Goal: Navigation & Orientation: Find specific page/section

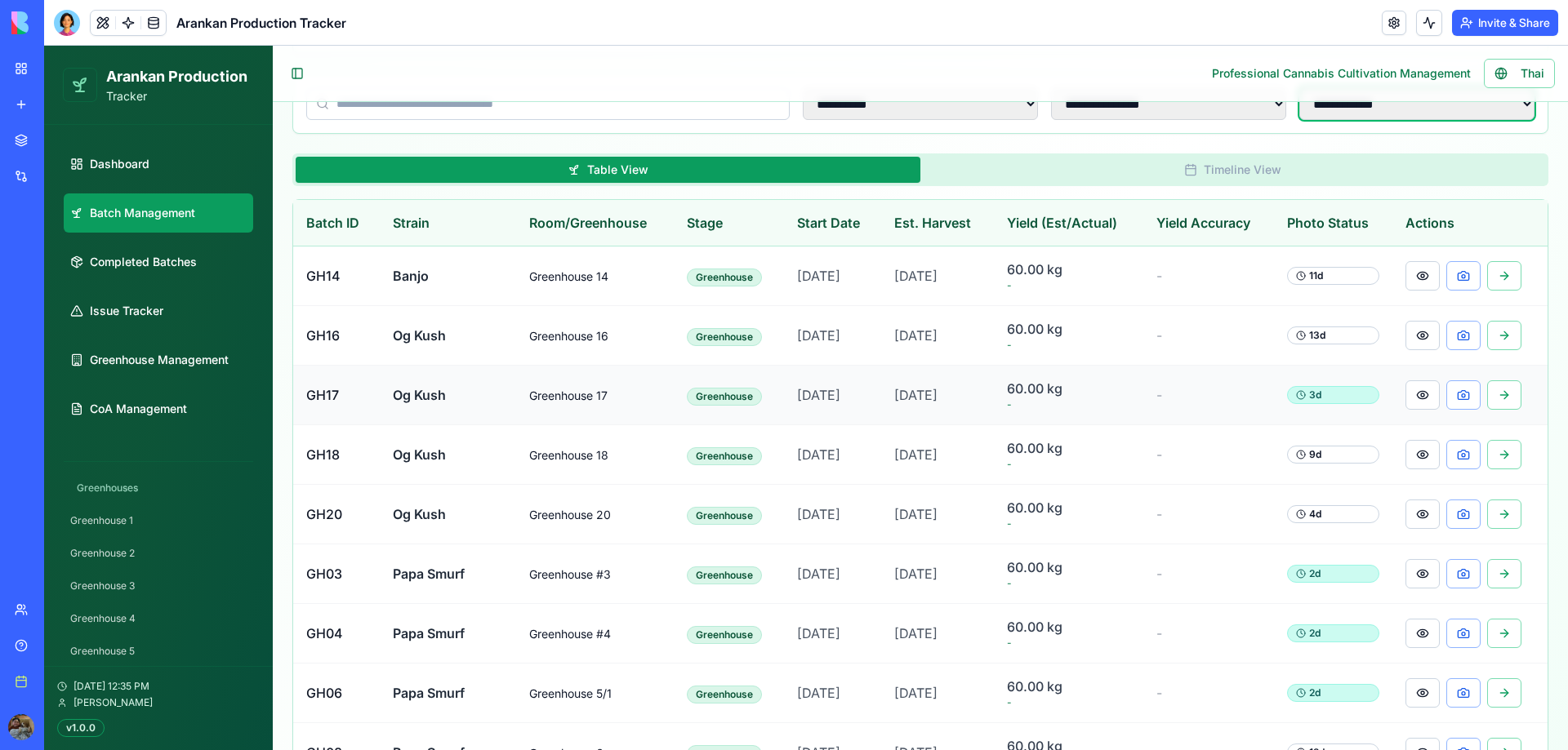
scroll to position [198, 0]
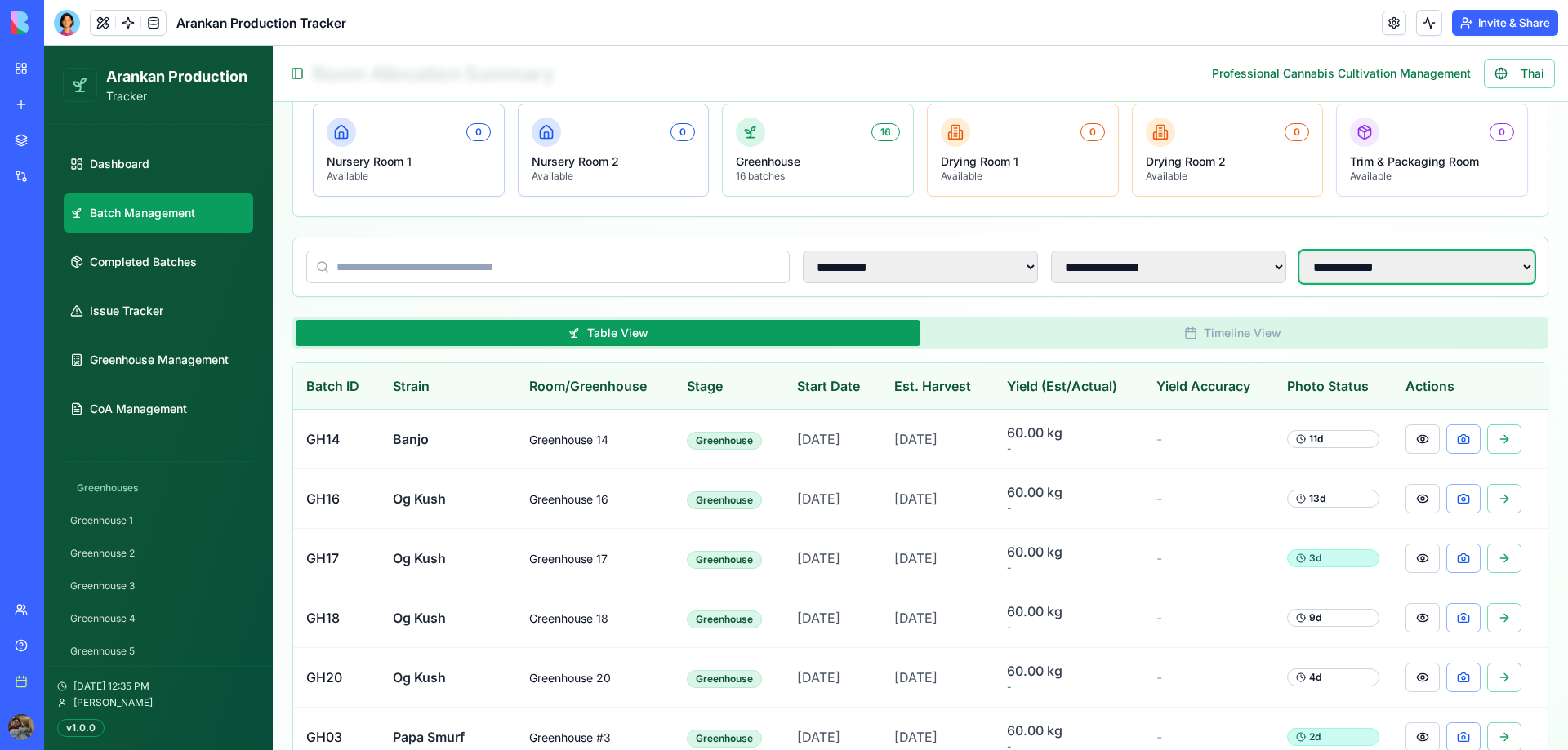
click at [1429, 281] on select "**********" at bounding box center [1416, 267] width 235 height 32
click at [1299, 251] on select "**********" at bounding box center [1416, 267] width 235 height 32
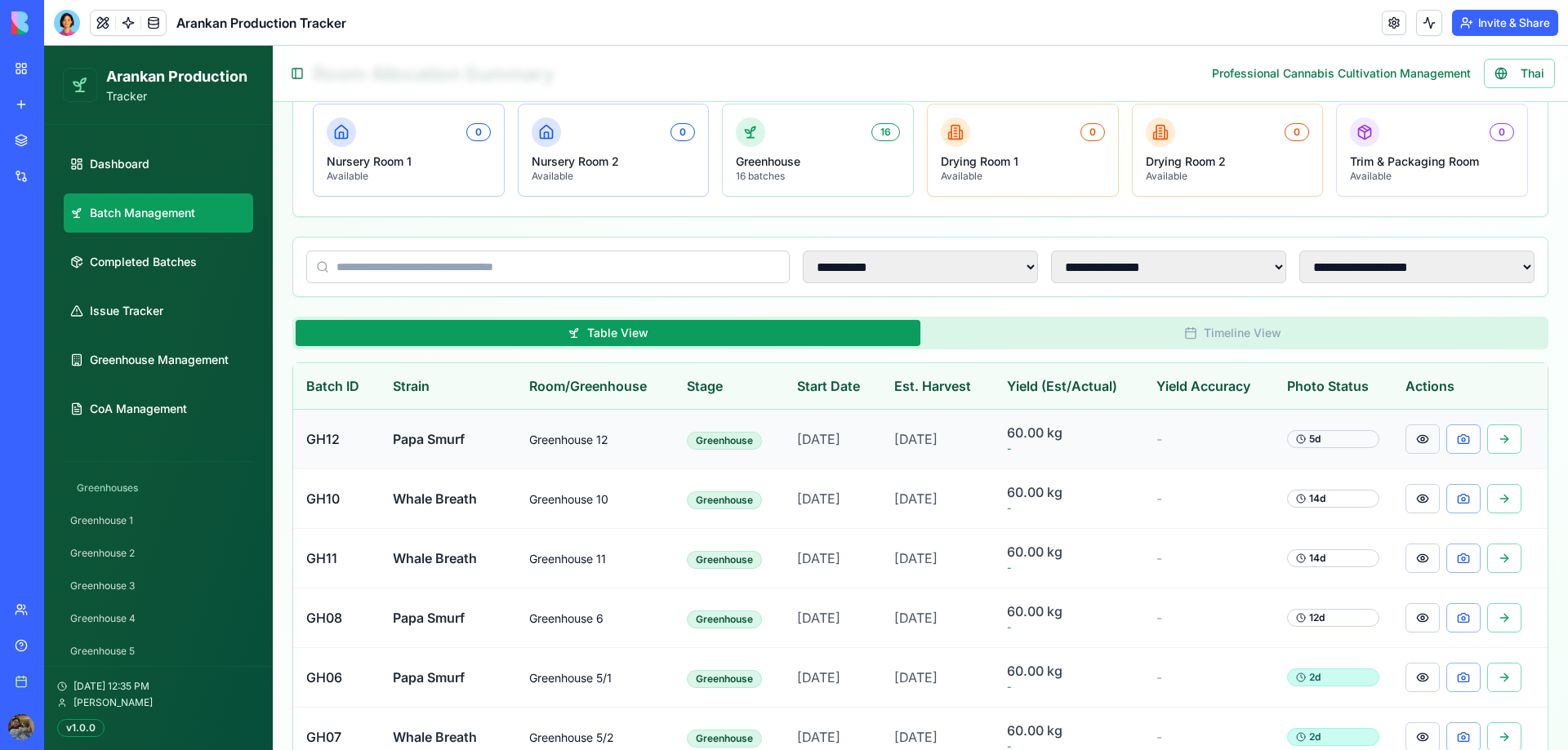
click at [1408, 448] on button at bounding box center [1422, 438] width 34 height 29
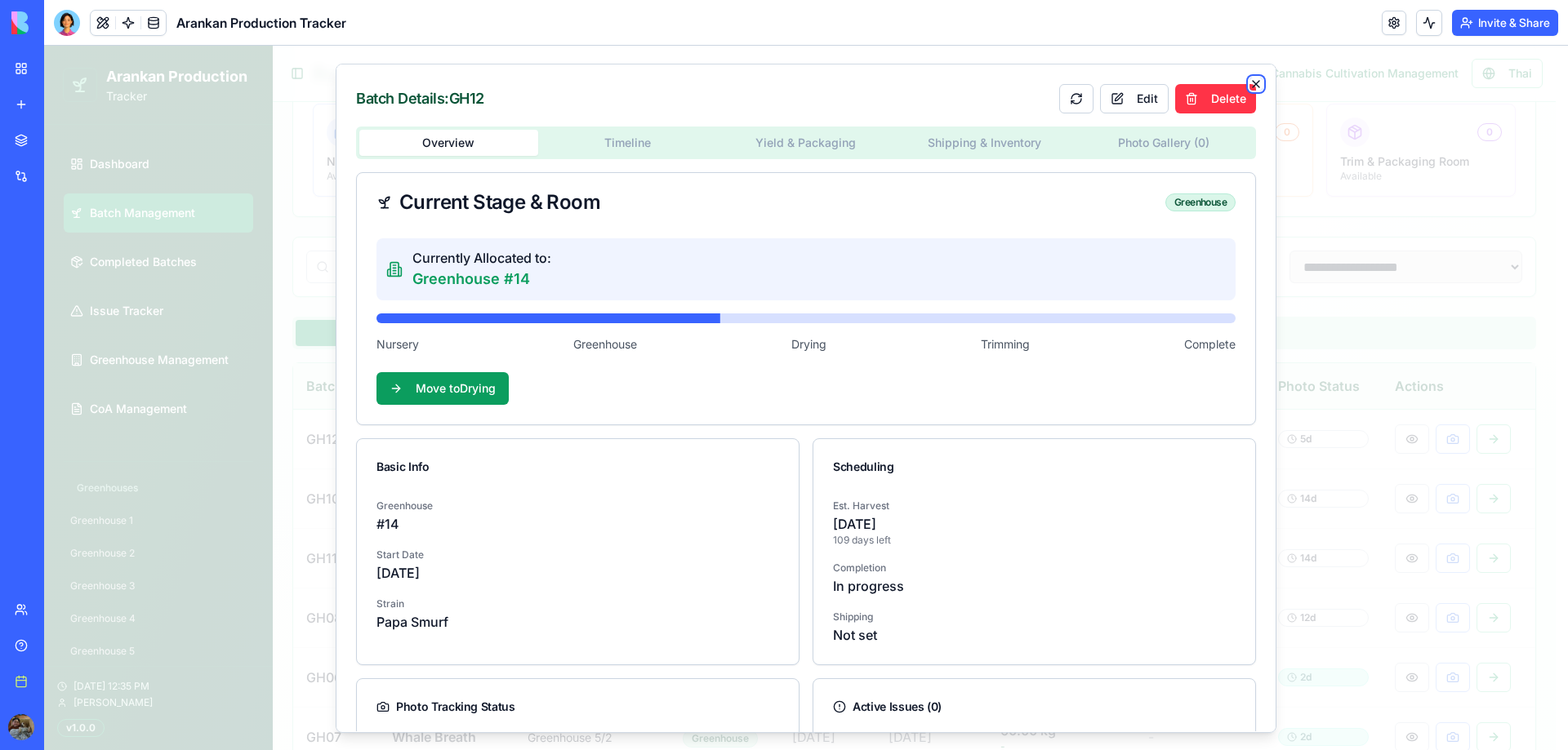
click at [1250, 82] on icon "button" at bounding box center [1256, 84] width 13 height 13
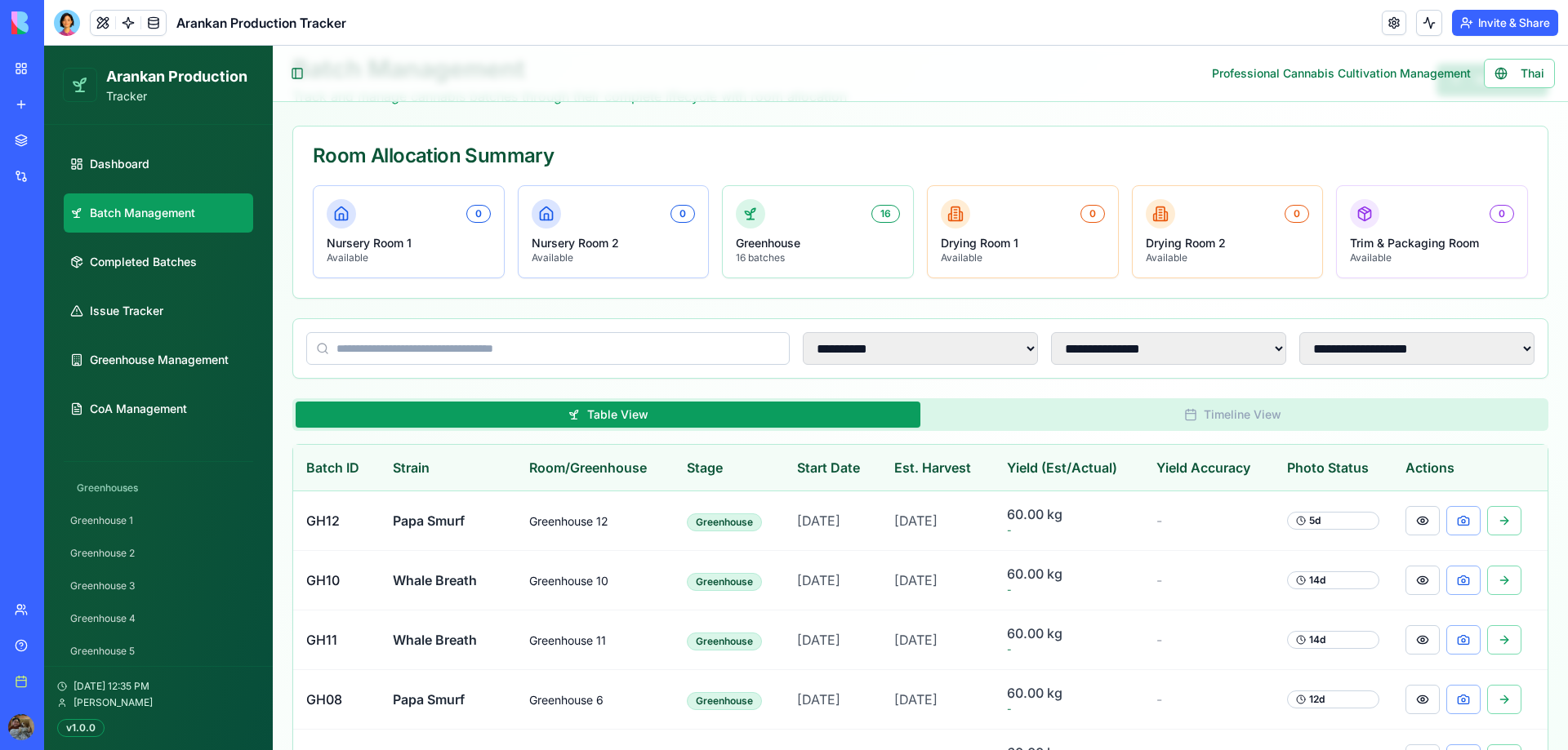
scroll to position [0, 0]
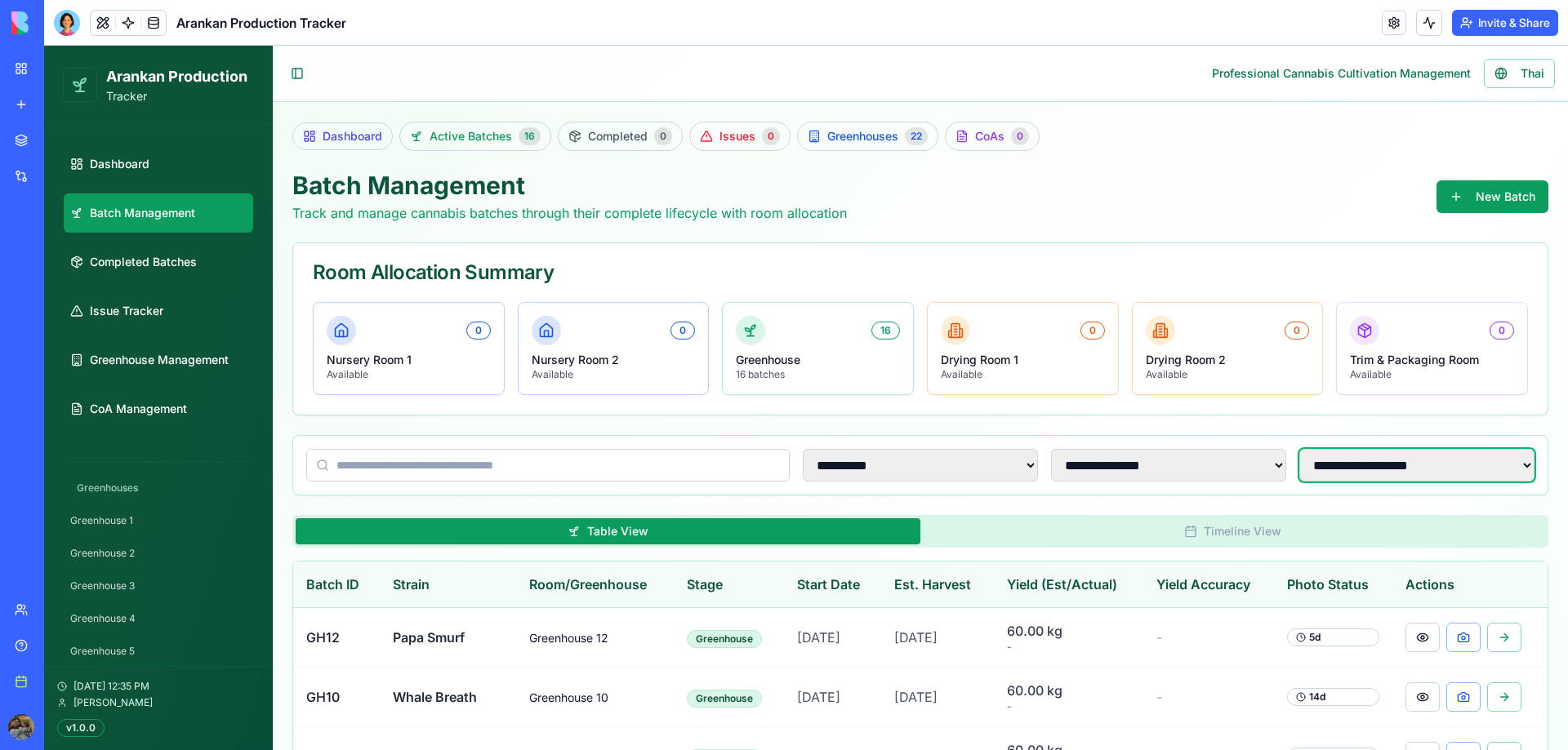
click at [1365, 472] on select "**********" at bounding box center [1416, 465] width 235 height 32
select select "**********"
click at [1299, 449] on select "**********" at bounding box center [1416, 465] width 235 height 32
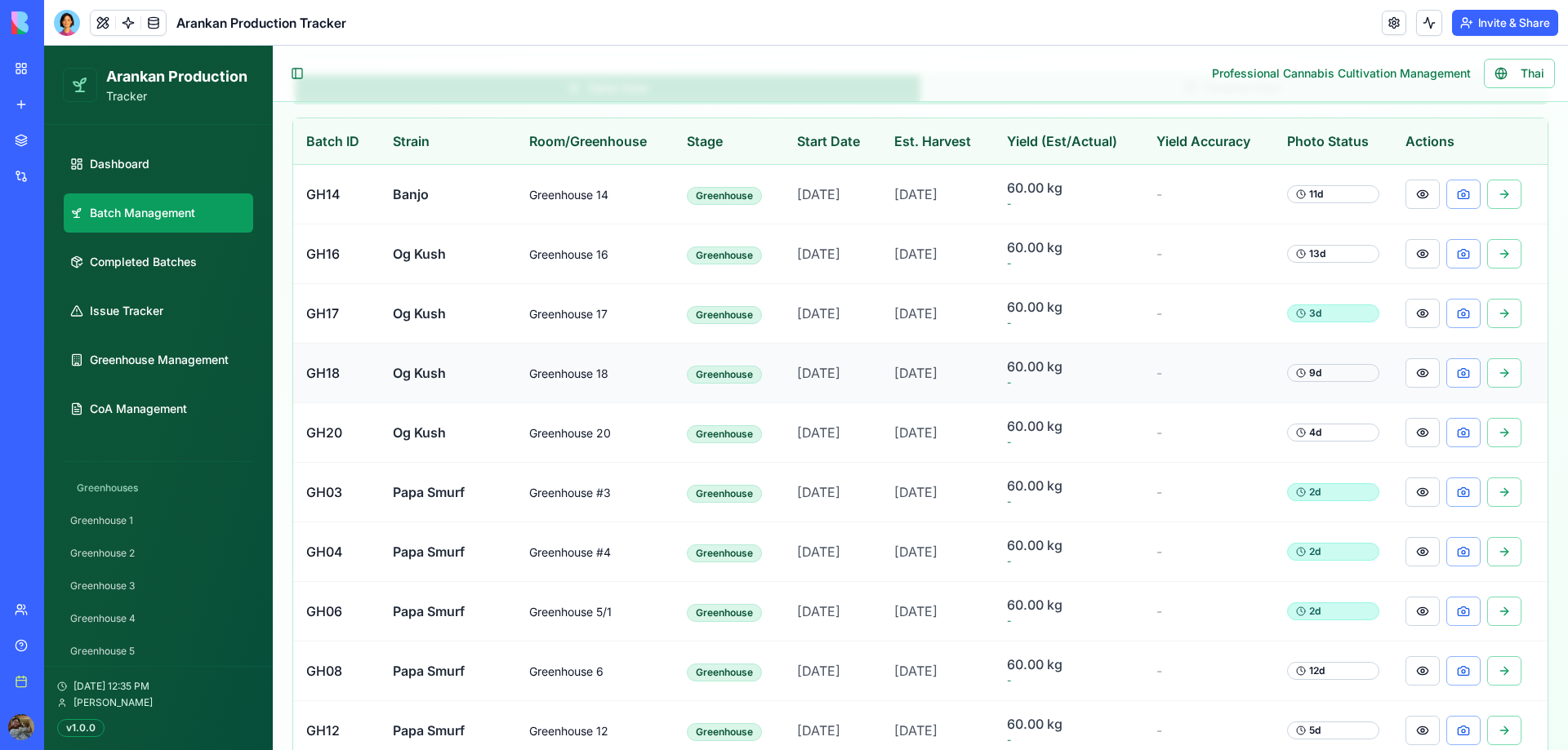
scroll to position [280, 0]
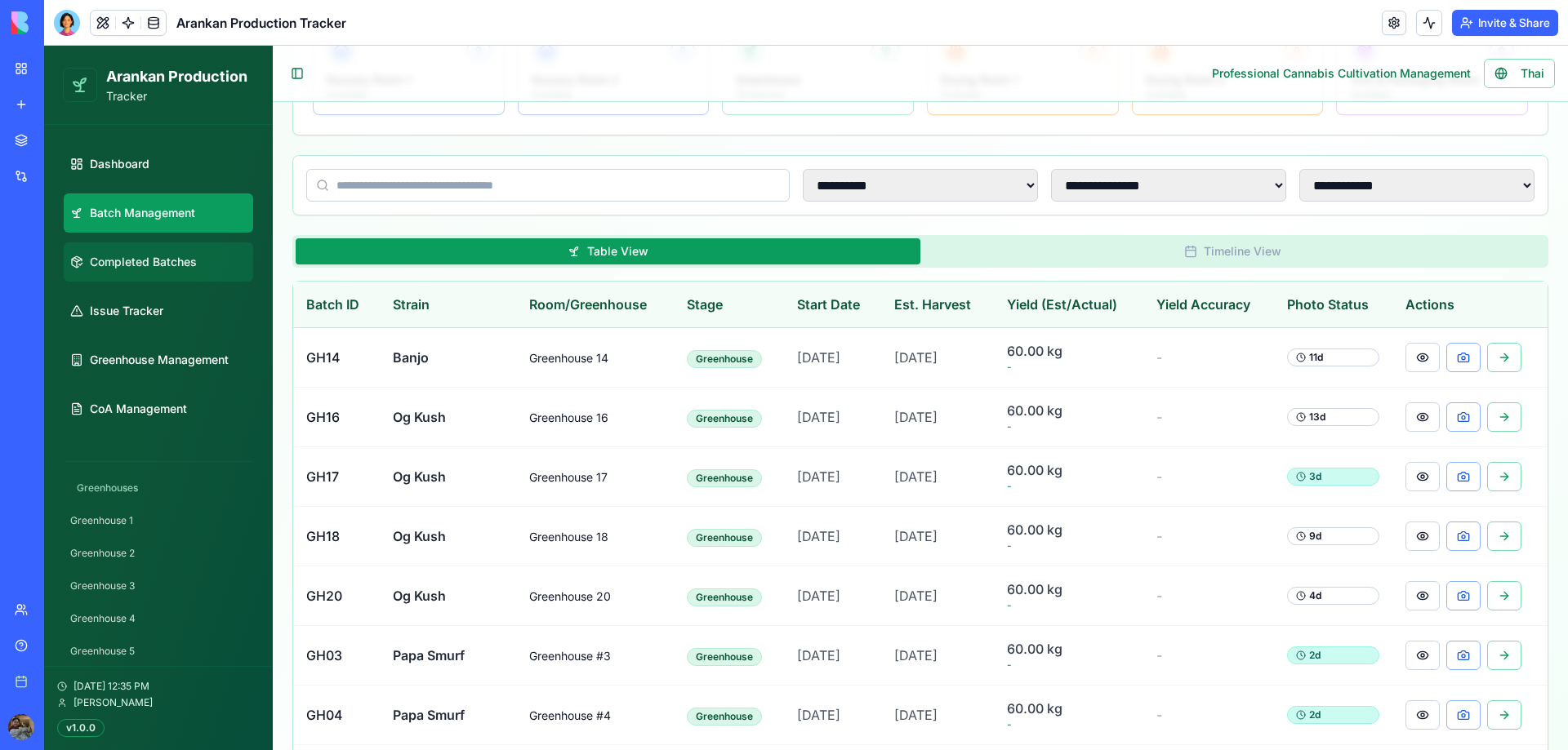
click at [197, 261] on link "Completed Batches" at bounding box center [158, 262] width 189 height 39
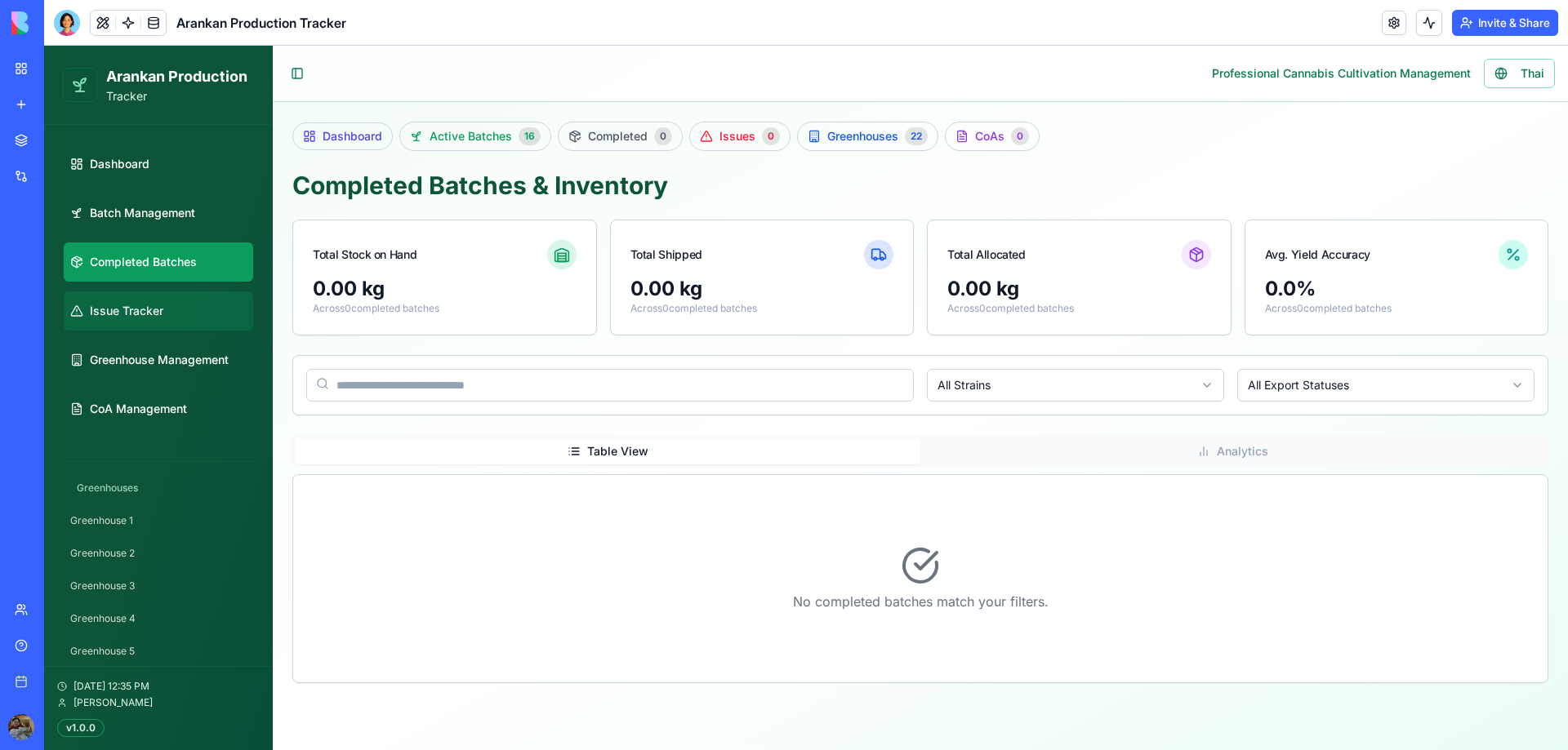
click at [193, 317] on link "Issue Tracker" at bounding box center [158, 311] width 189 height 39
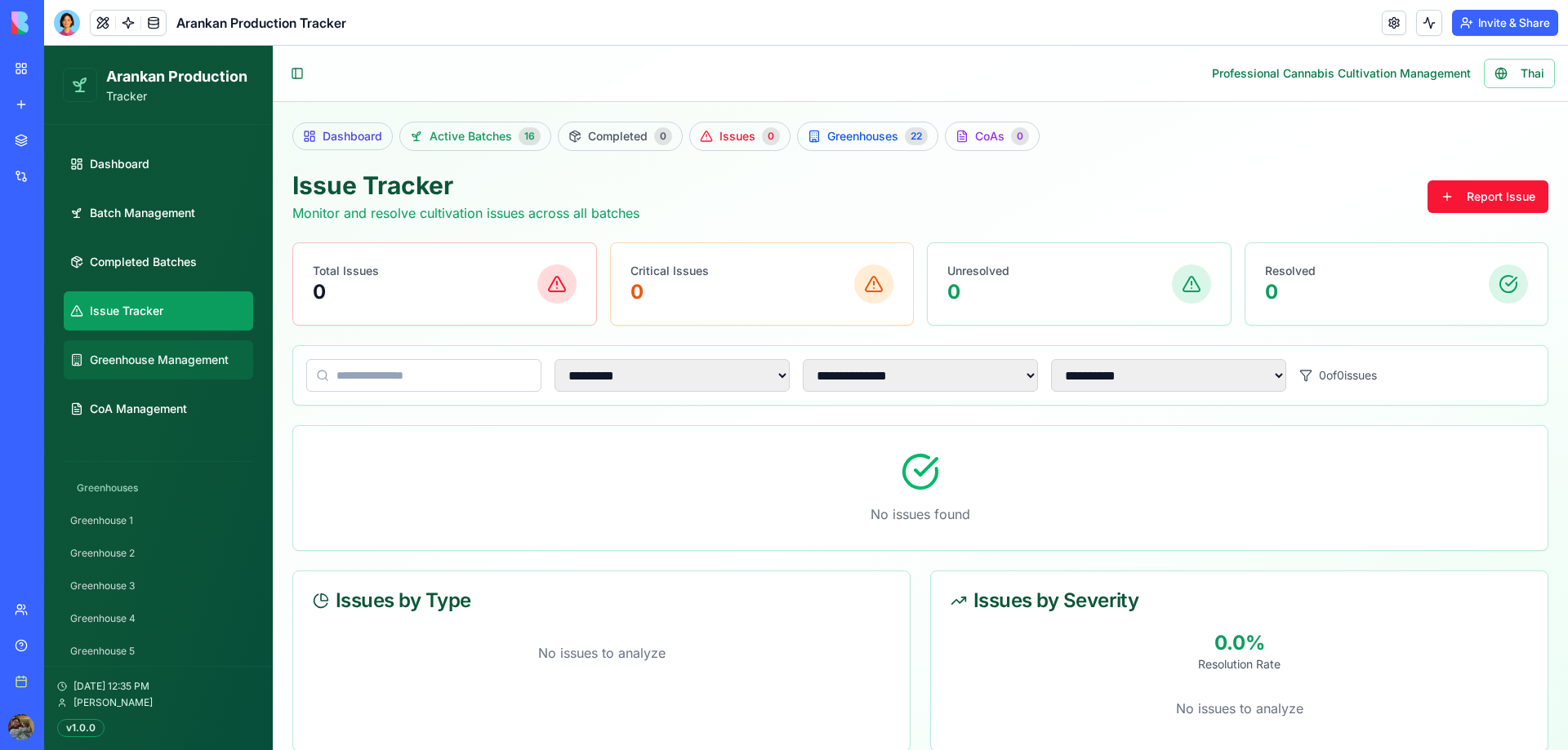
click at [174, 357] on span "Greenhouse Management" at bounding box center [159, 360] width 139 height 17
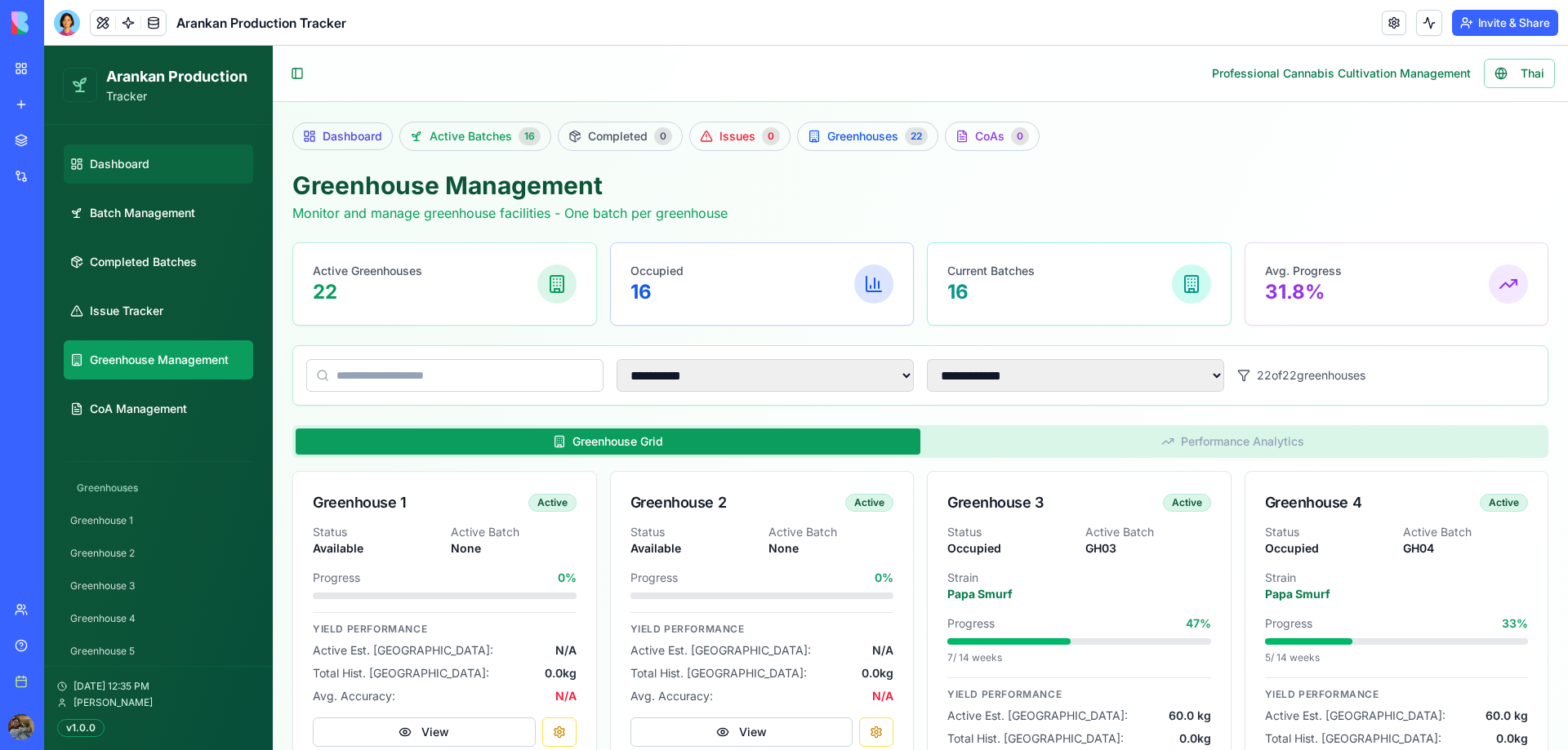
click at [170, 158] on link "Dashboard" at bounding box center [158, 163] width 189 height 39
select select "**"
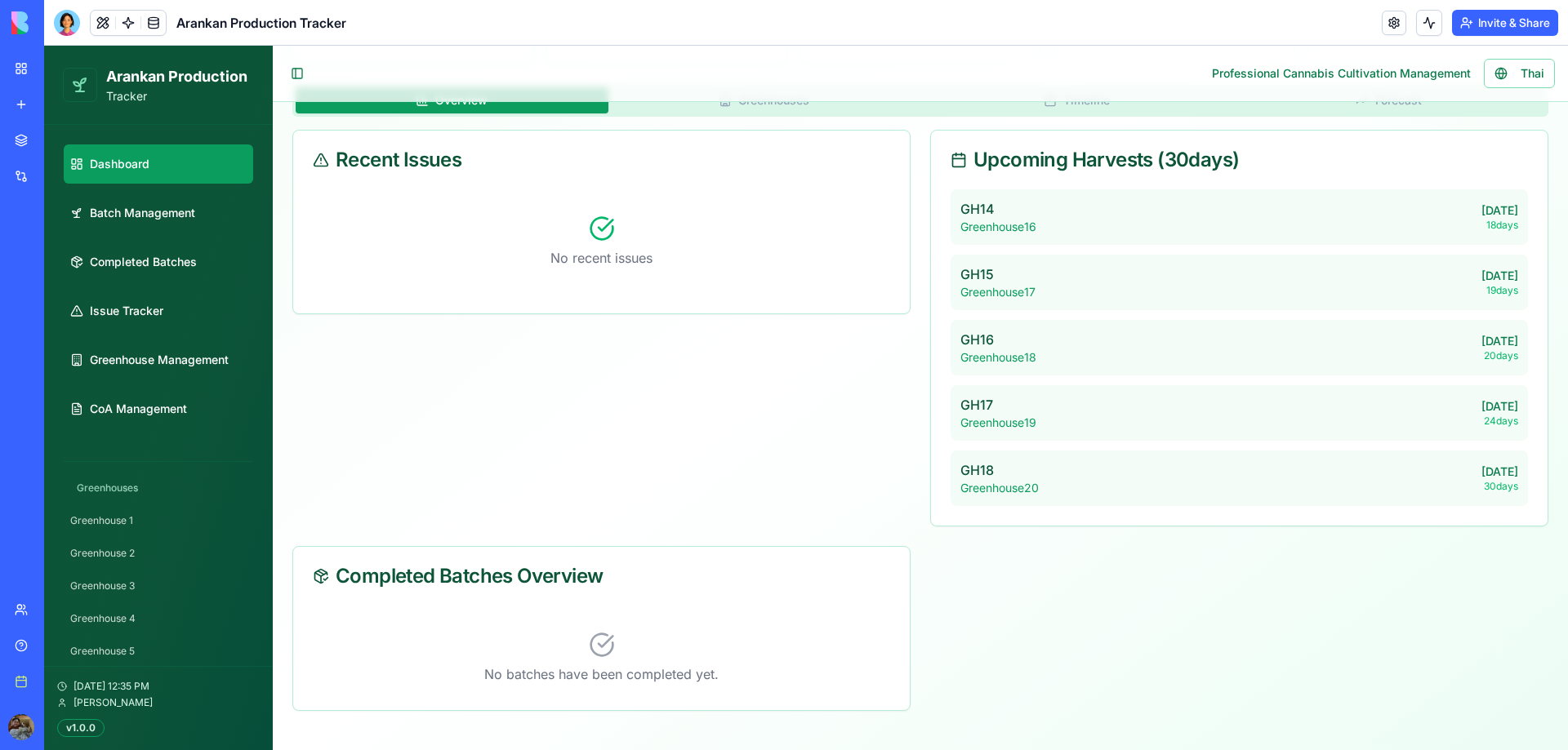
scroll to position [208, 0]
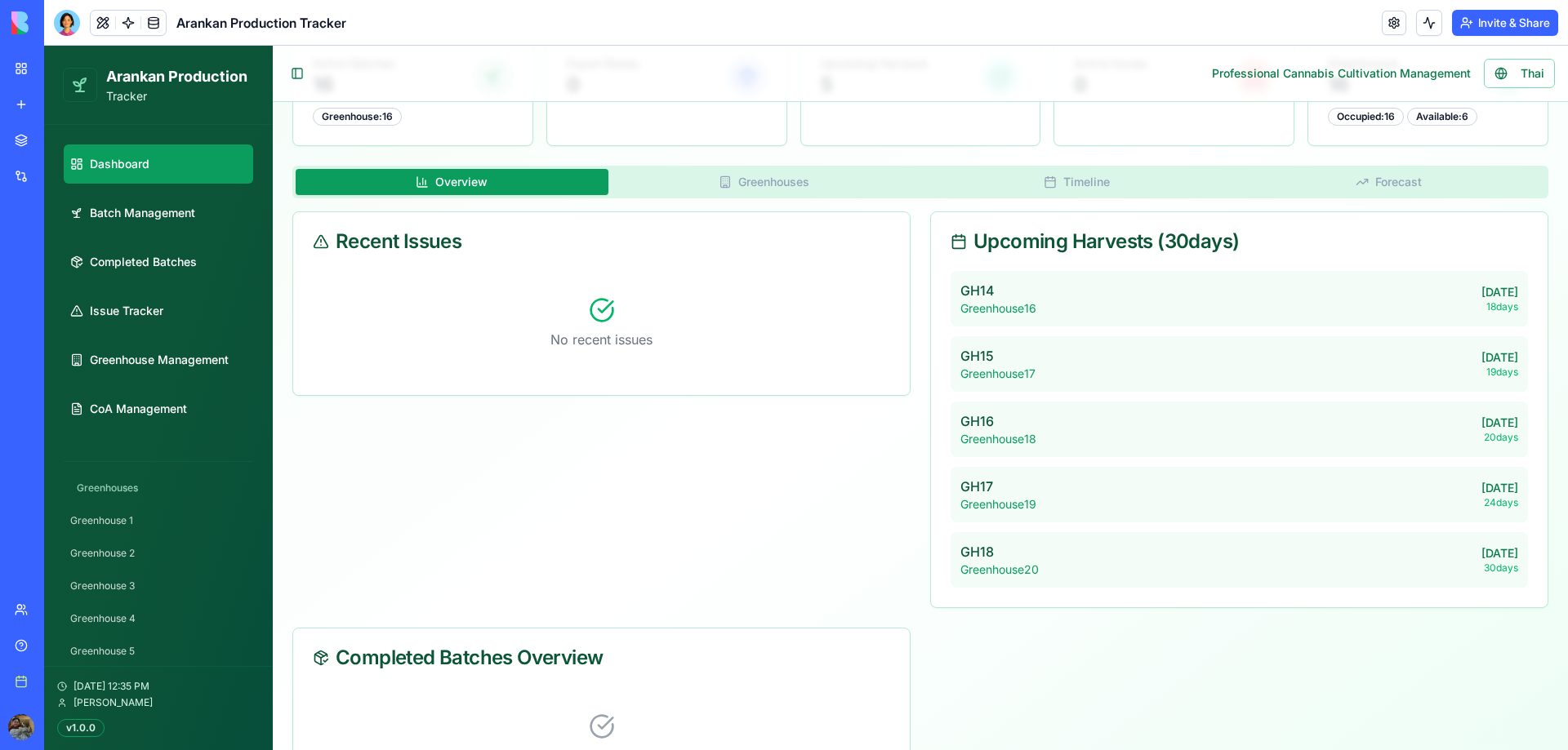
click at [989, 298] on p "GH14" at bounding box center [998, 291] width 76 height 20
drag, startPoint x: 952, startPoint y: 288, endPoint x: 1016, endPoint y: 292, distance: 64.1
click at [1016, 292] on div "GH14 Greenhouse [DATE] 18 days" at bounding box center [1239, 298] width 578 height 56
click at [1121, 311] on div "GH14 Greenhouse [DATE] 18 days" at bounding box center [1239, 298] width 578 height 56
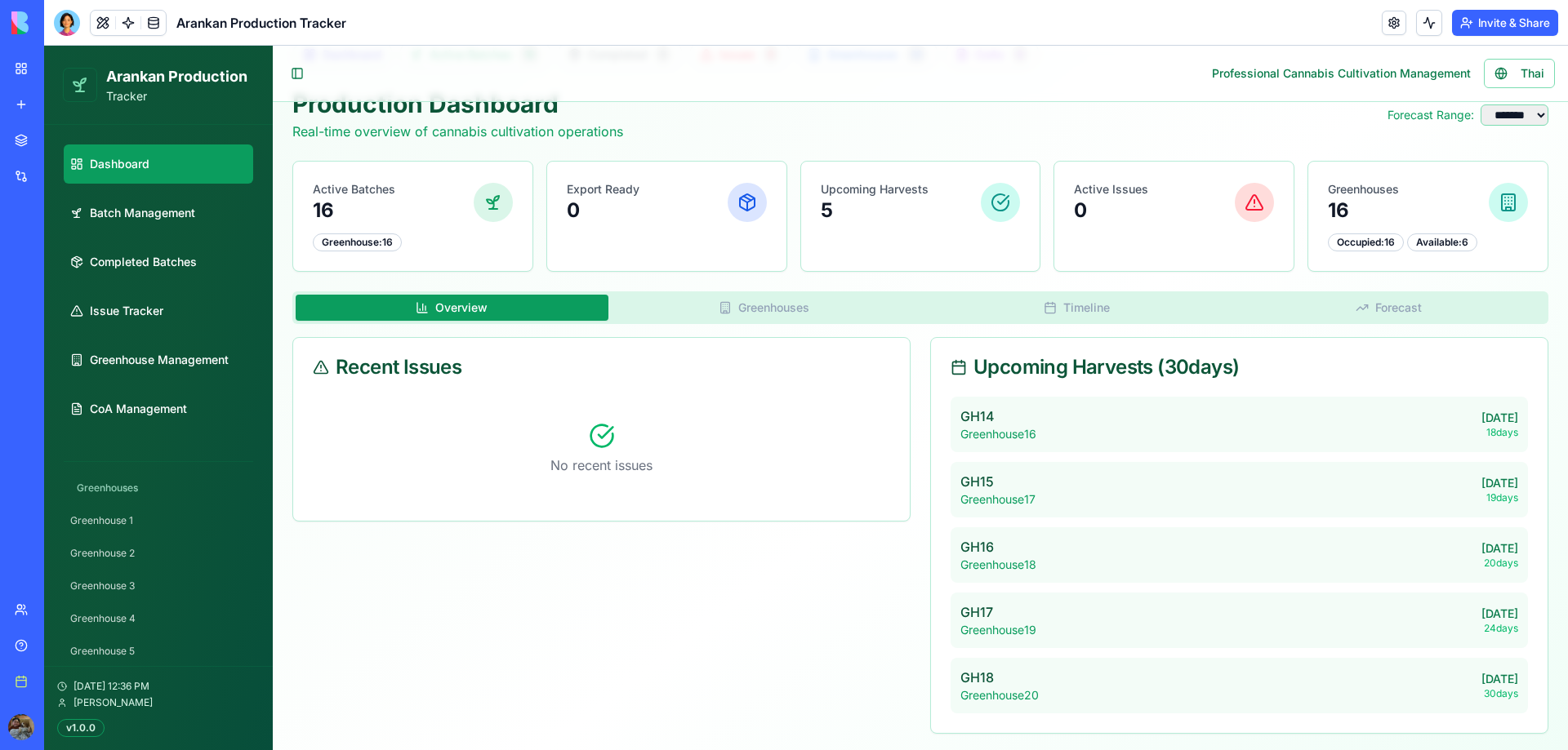
scroll to position [163, 0]
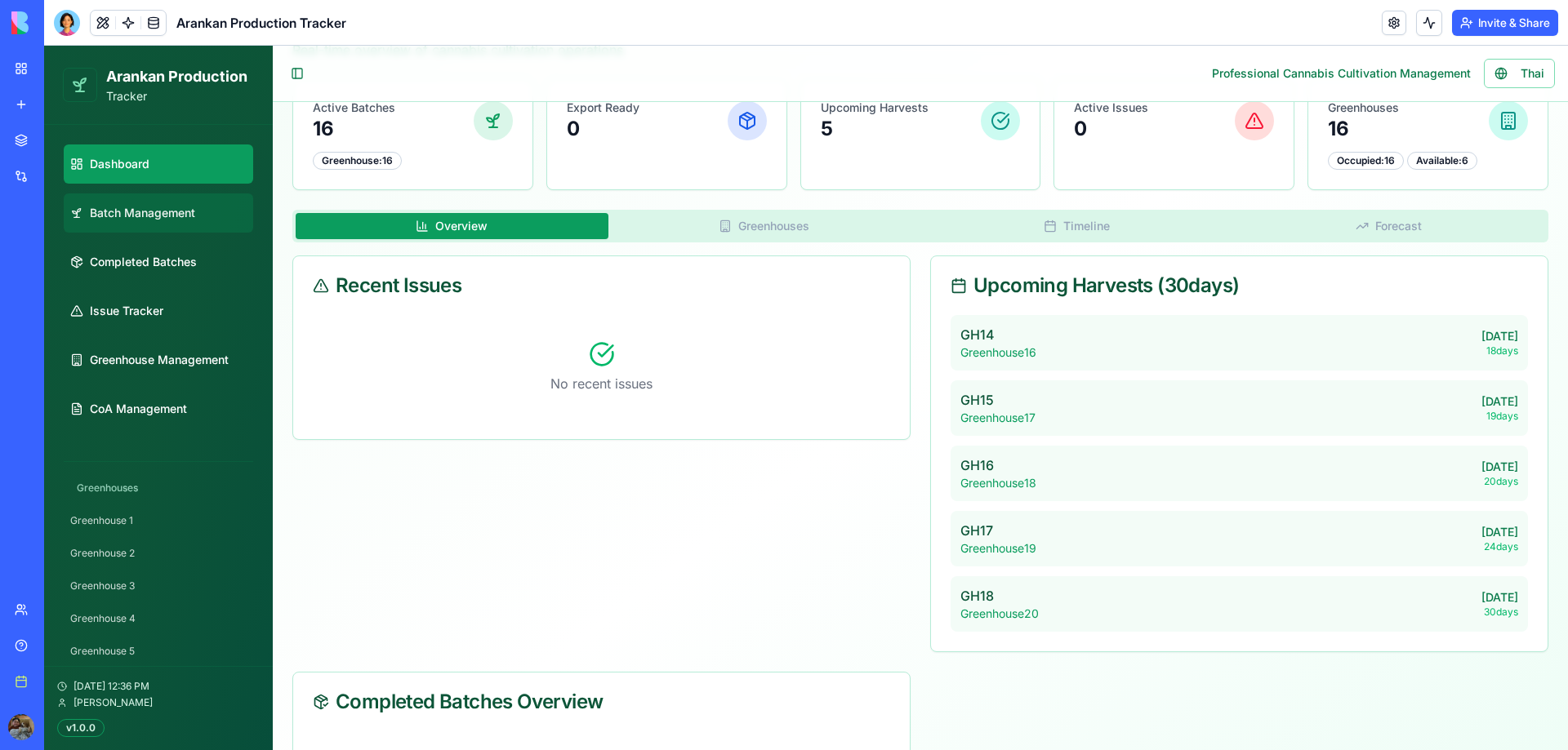
click at [179, 216] on span "Batch Management" at bounding box center [143, 213] width 105 height 17
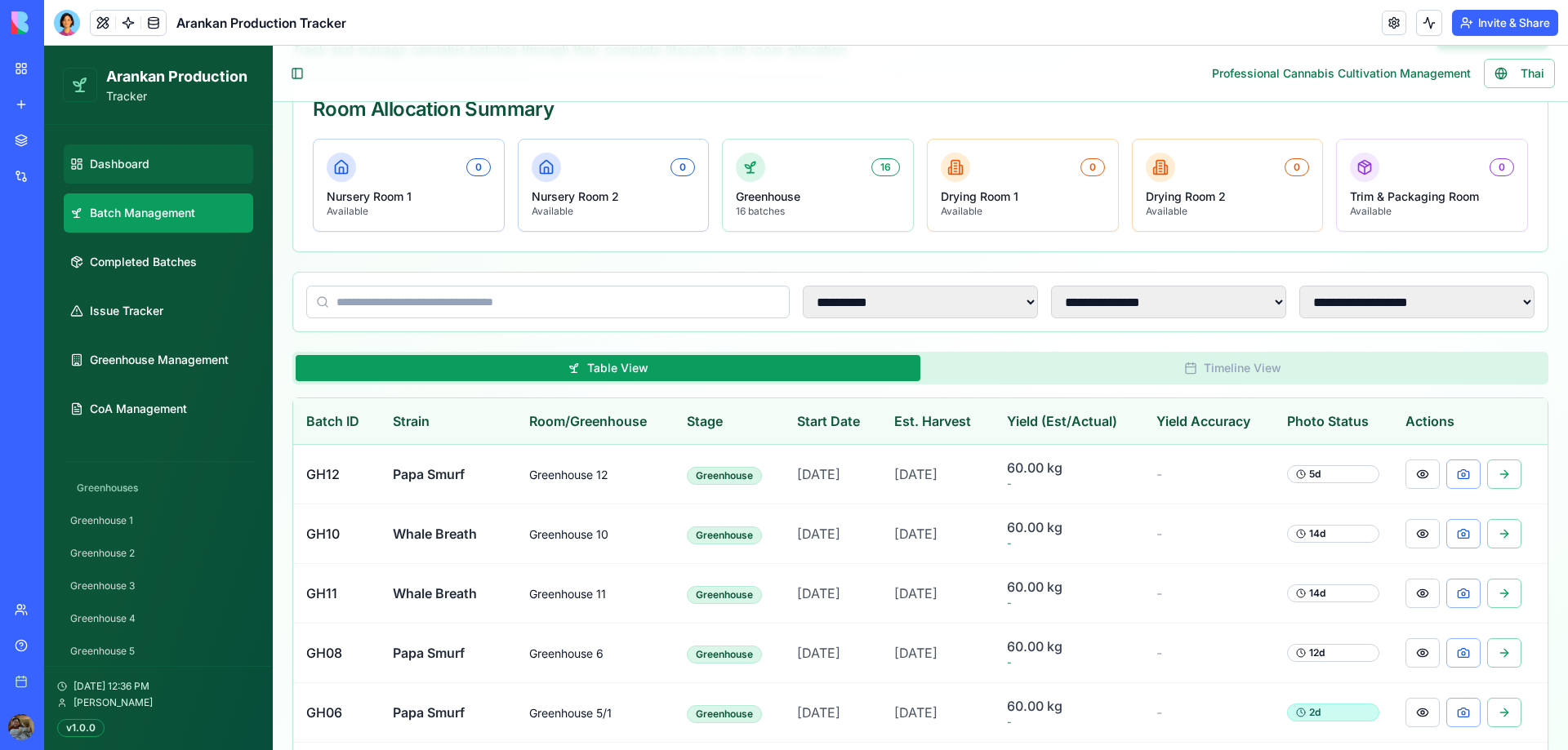
click at [184, 179] on link "Dashboard" at bounding box center [158, 163] width 189 height 39
select select "**"
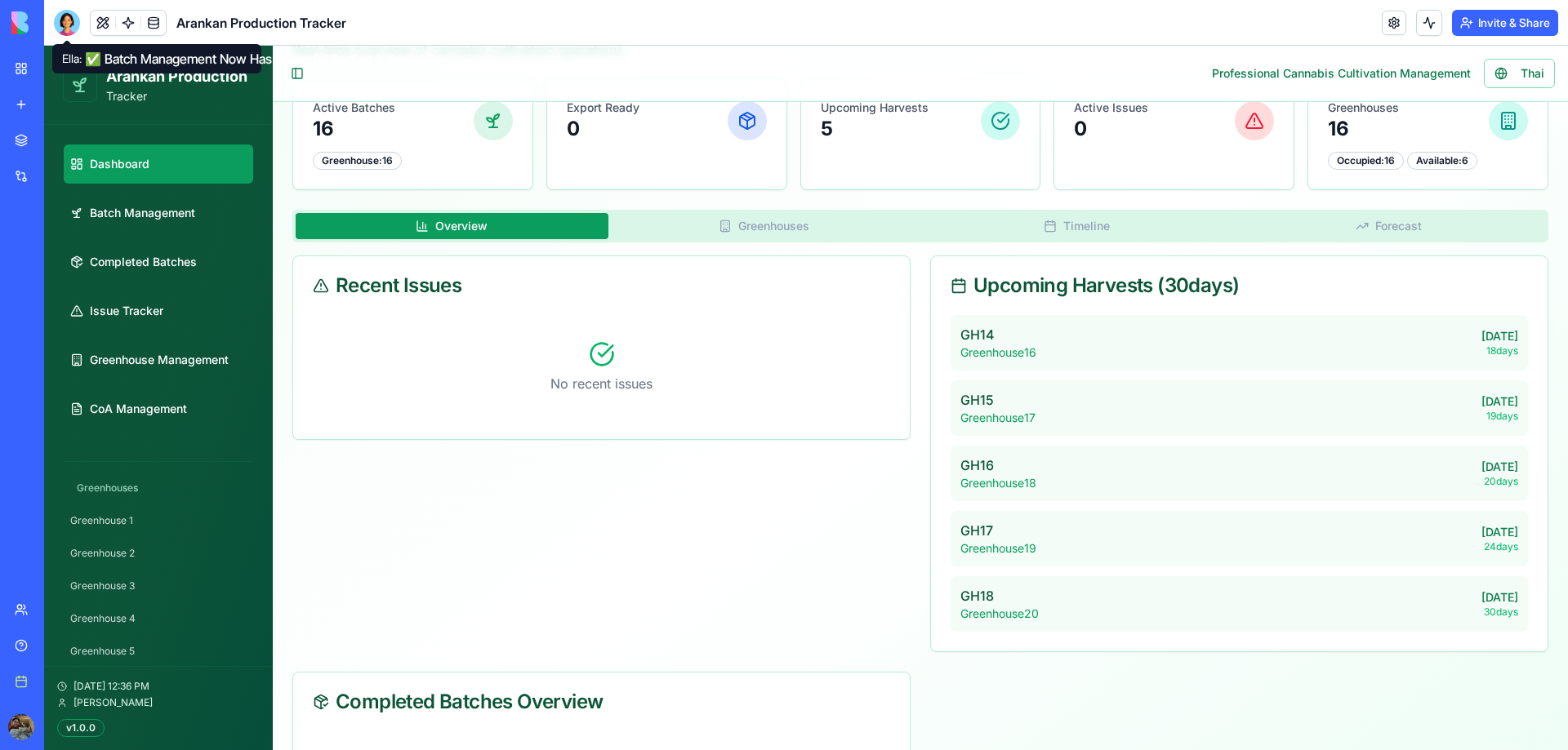
click at [63, 23] on div at bounding box center [67, 22] width 26 height 26
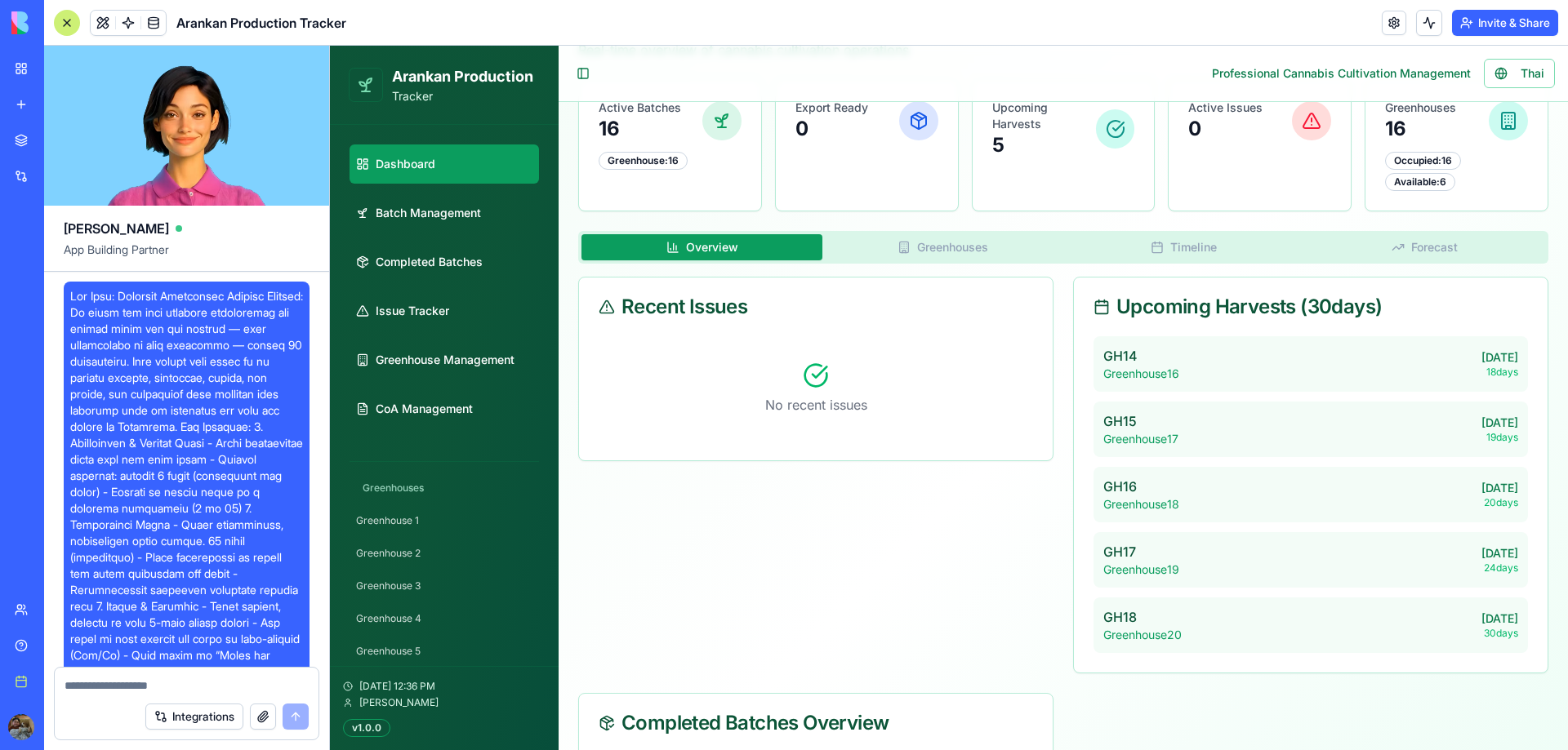
scroll to position [77914, 0]
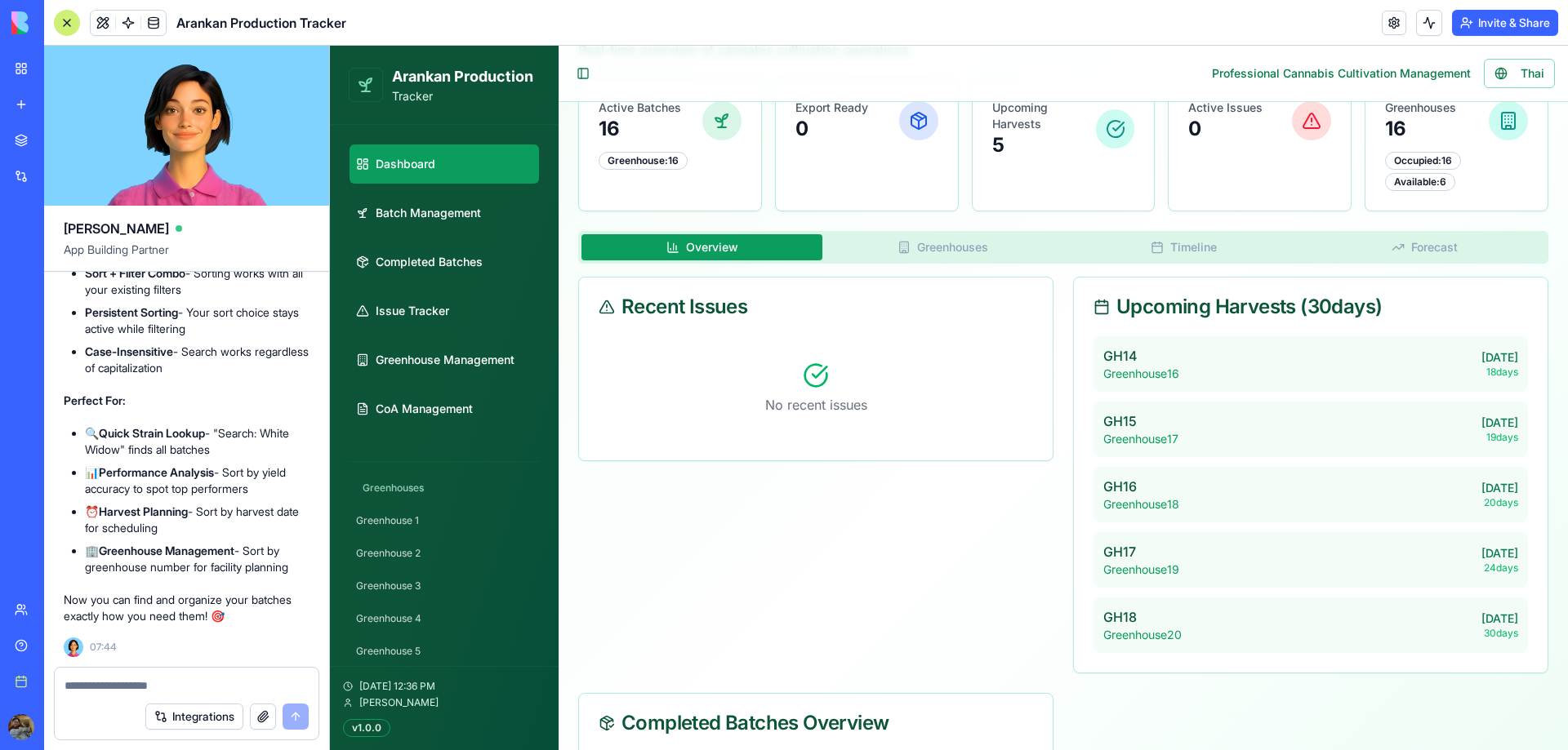
click at [136, 682] on textarea at bounding box center [186, 686] width 244 height 17
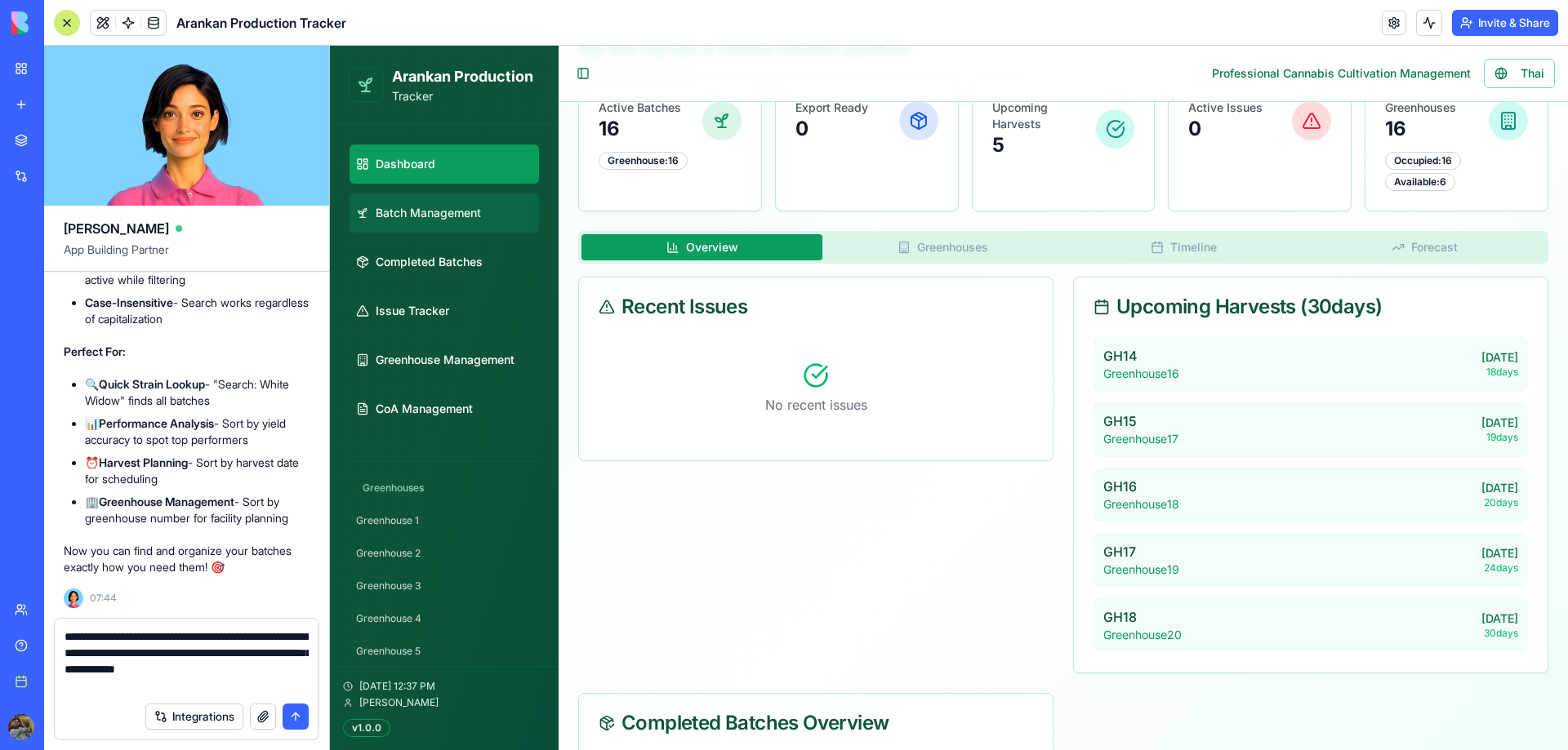
click at [456, 216] on span "Batch Management" at bounding box center [428, 213] width 105 height 17
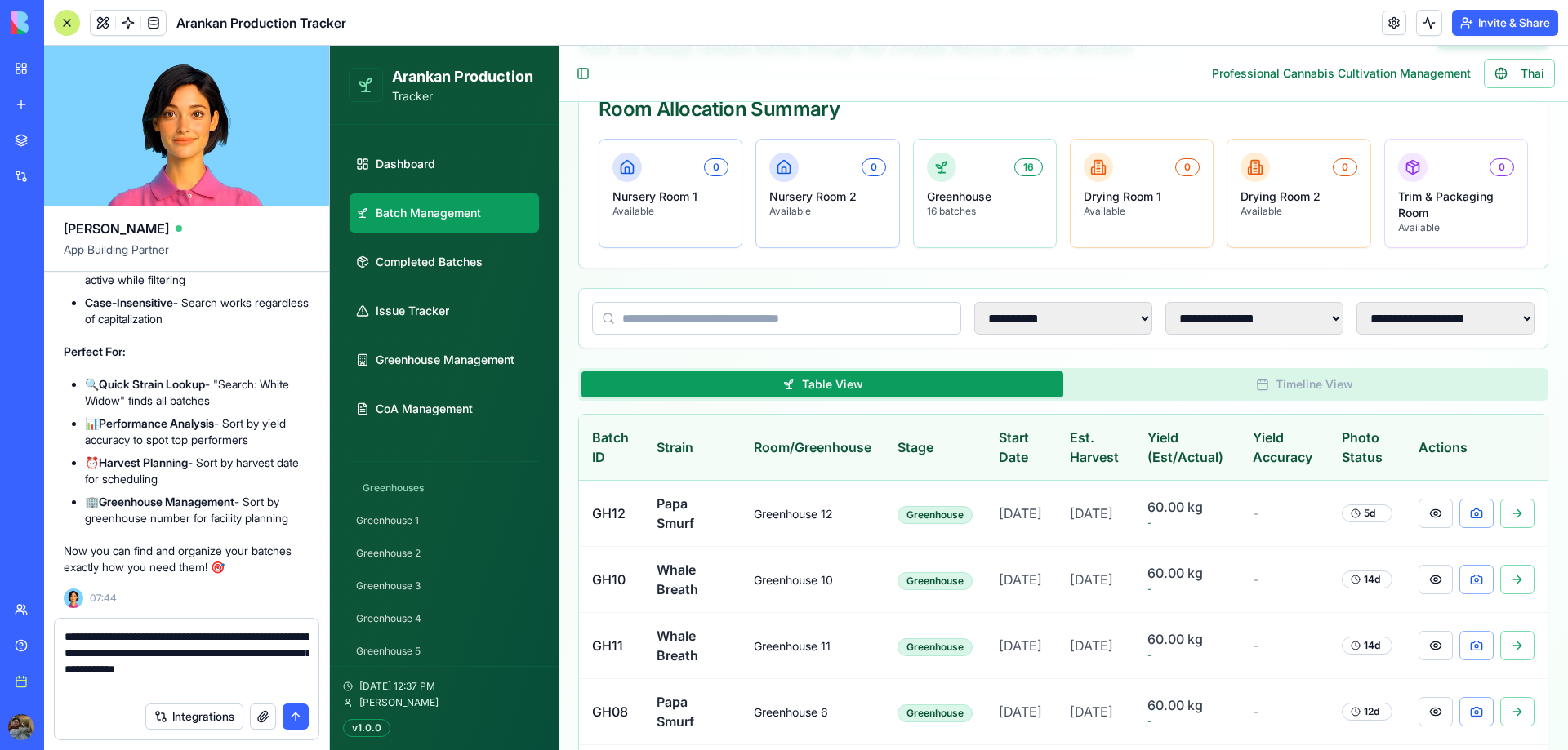
drag, startPoint x: 148, startPoint y: 691, endPoint x: 96, endPoint y: 692, distance: 52.0
click at [96, 692] on textarea "**********" at bounding box center [186, 661] width 244 height 65
click at [92, 686] on textarea "**********" at bounding box center [186, 661] width 244 height 65
type textarea "**********"
click at [301, 713] on button "submit" at bounding box center [295, 716] width 26 height 26
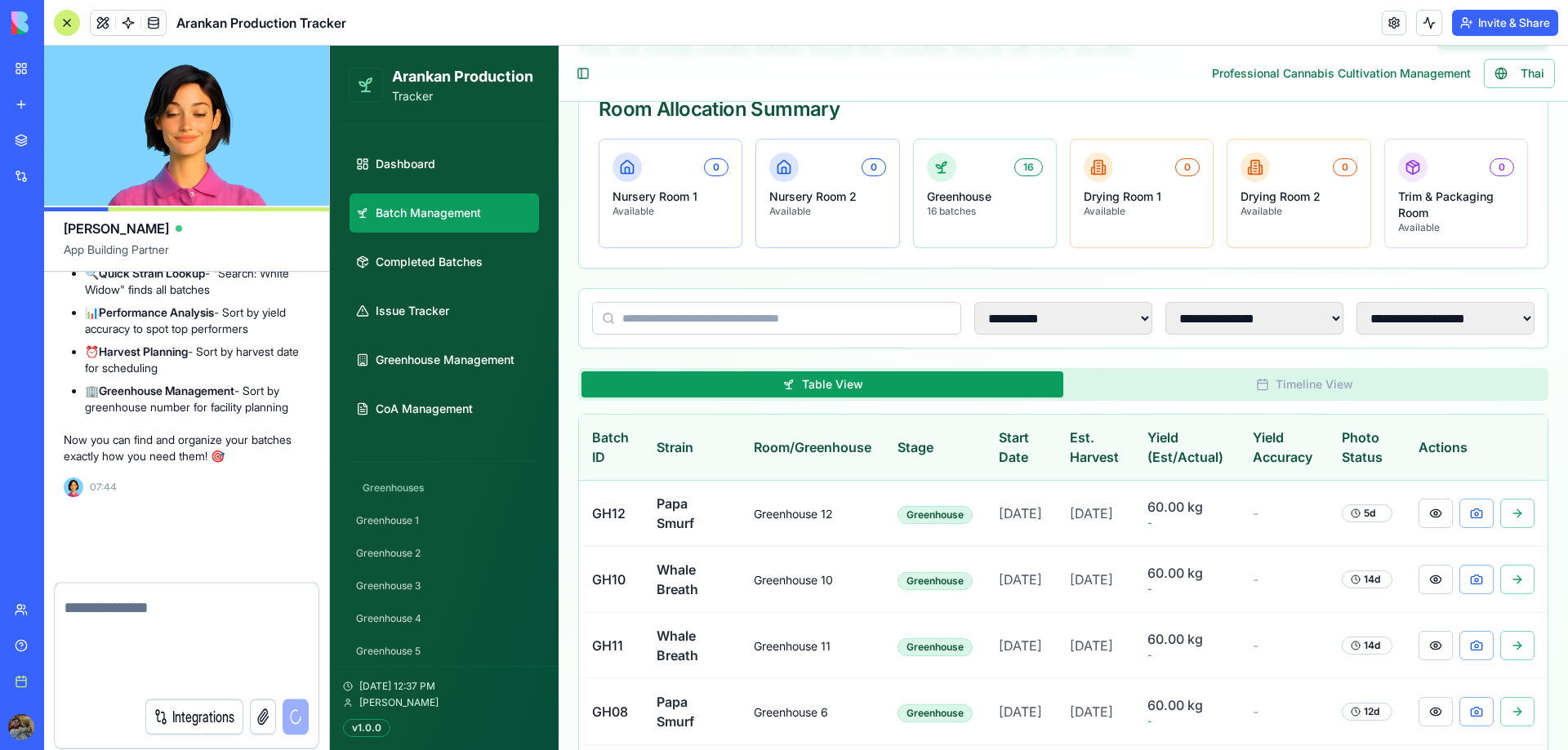
scroll to position [78025, 0]
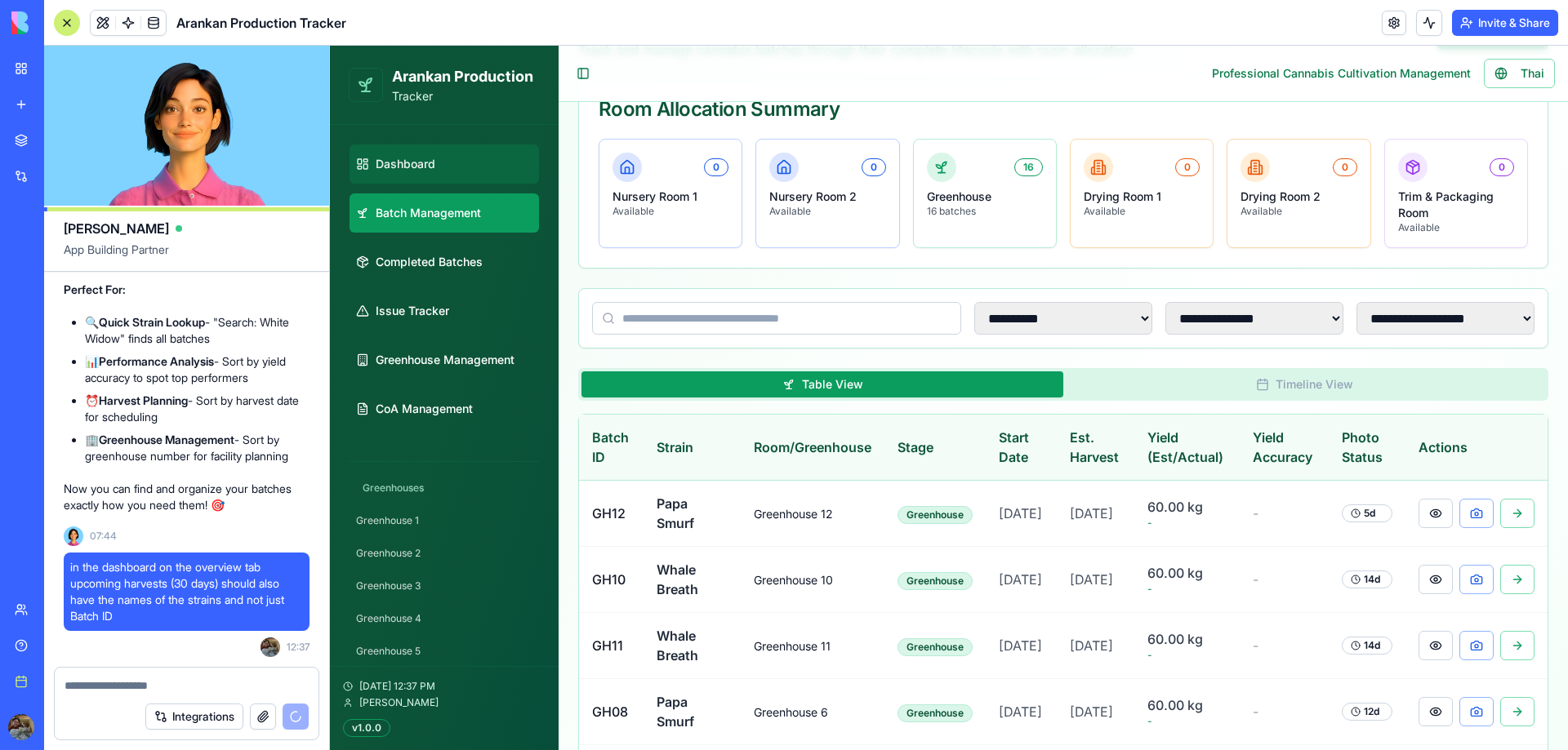
click at [453, 168] on link "Dashboard" at bounding box center [443, 163] width 189 height 39
select select "**"
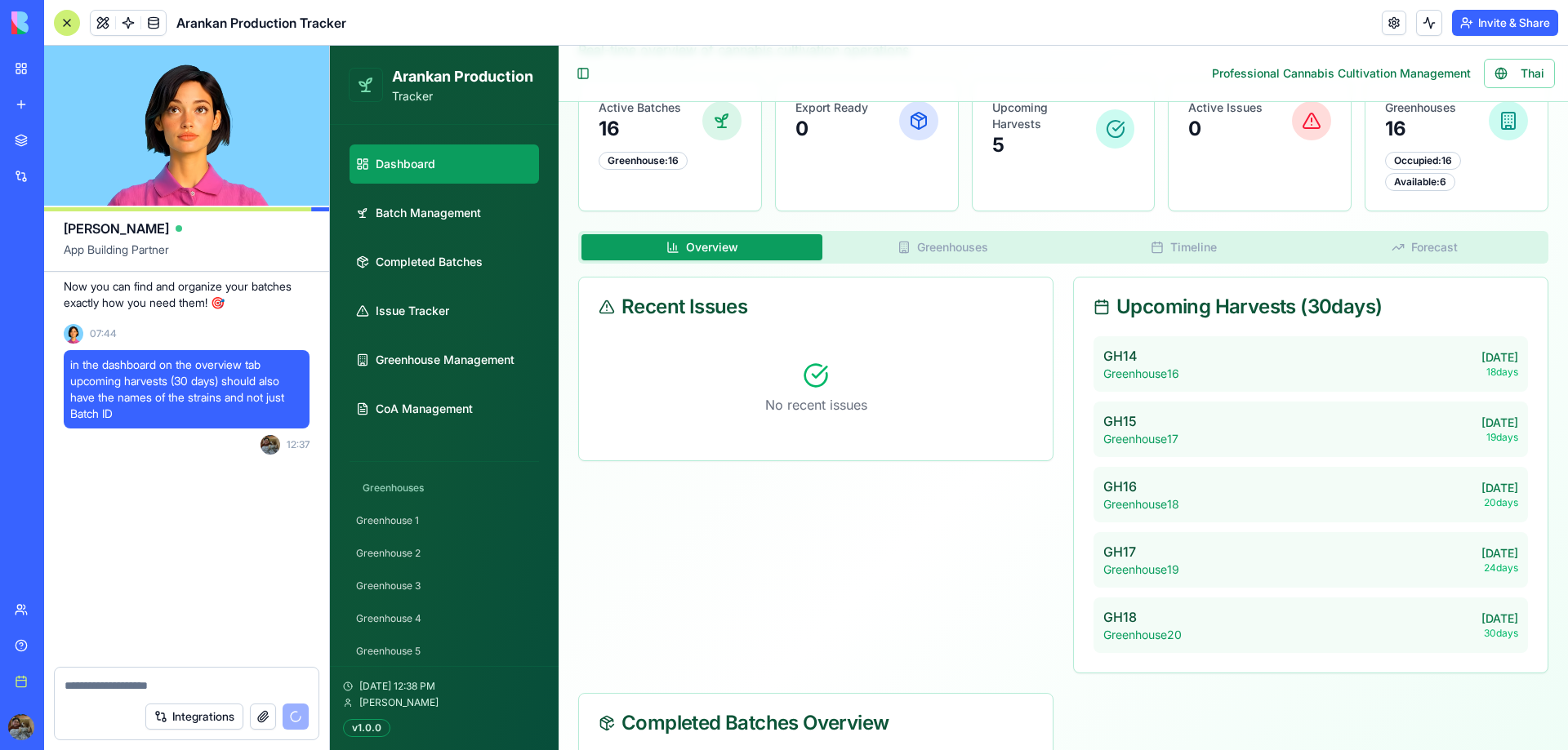
select select "**"
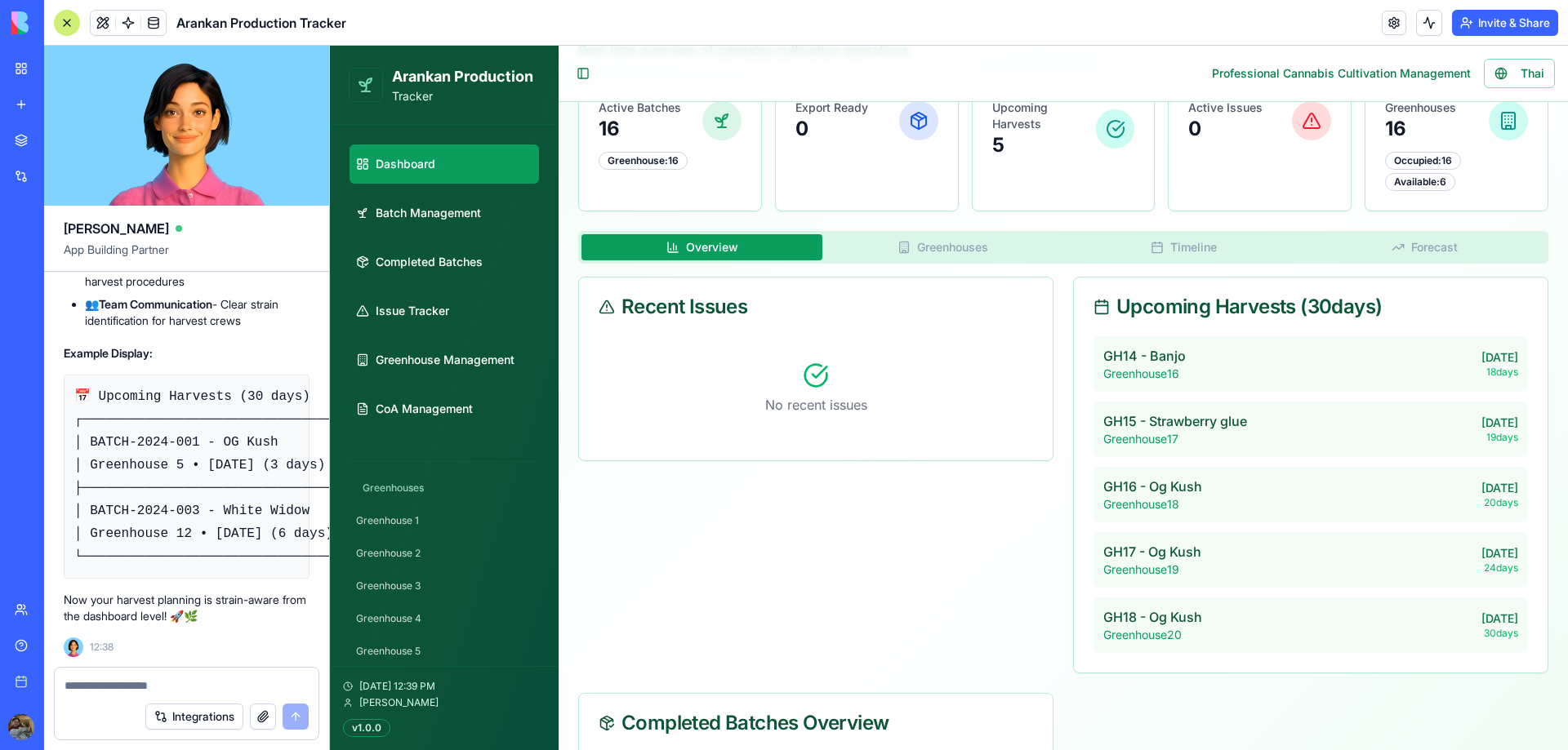
scroll to position [79026, 0]
click at [791, 576] on div "Recent Issues No recent issues Upcoming Harvests ( 30 days) GH14 - [GEOGRAPHIC_…" at bounding box center [1064, 567] width 970 height 581
click at [61, 22] on div at bounding box center [67, 22] width 26 height 26
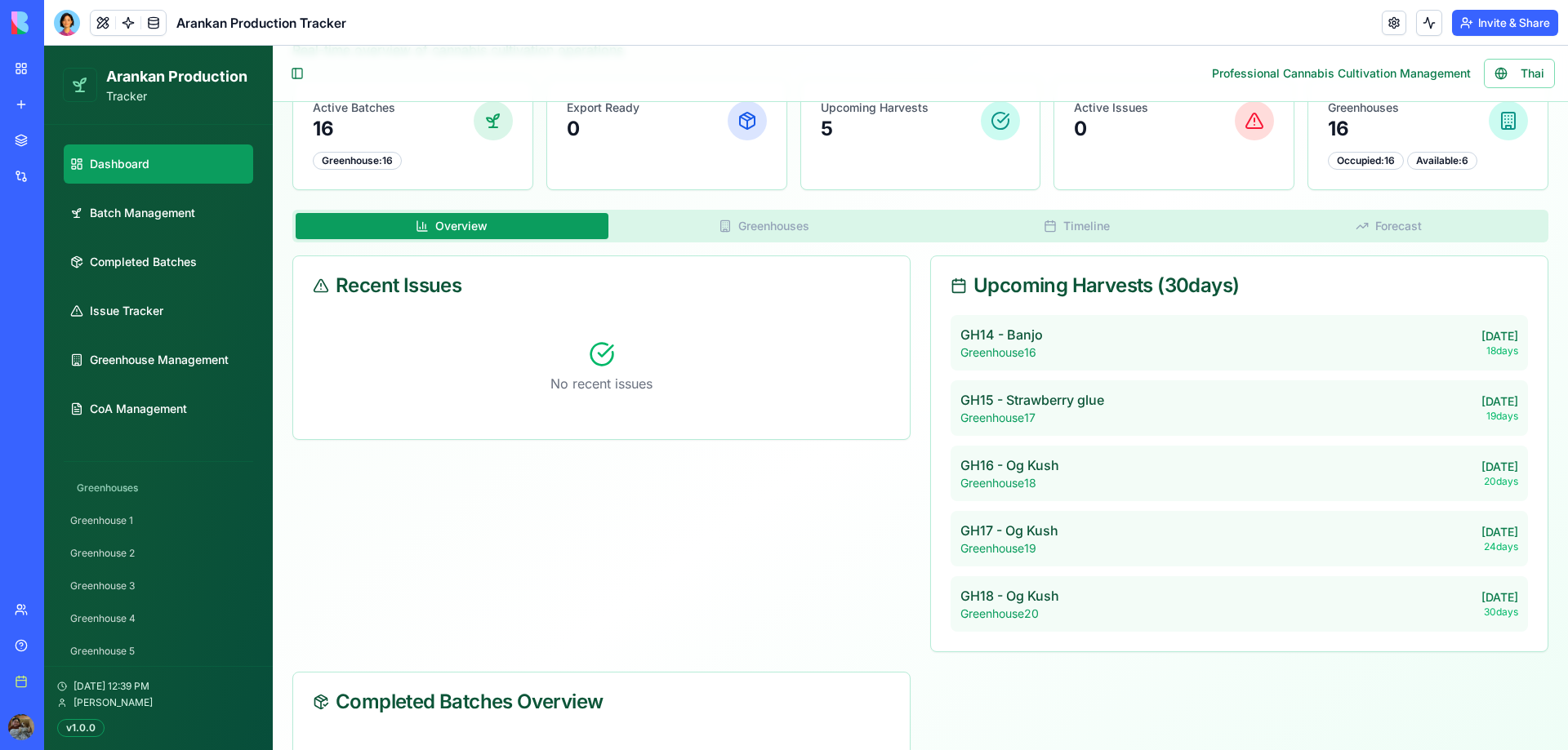
scroll to position [0, 0]
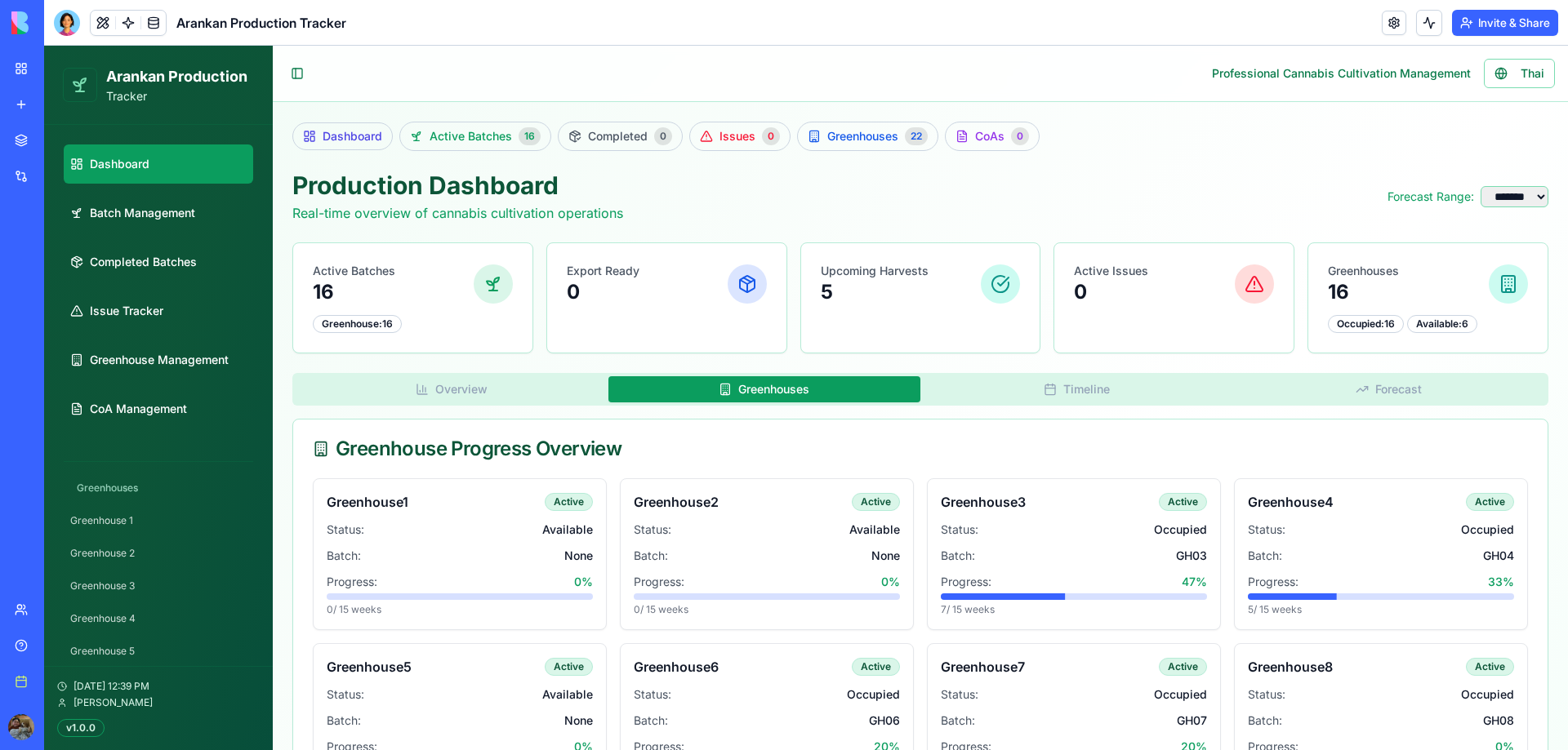
click at [805, 392] on button "Greenhouses" at bounding box center [764, 389] width 313 height 26
click at [503, 388] on button "Overview" at bounding box center [452, 389] width 313 height 26
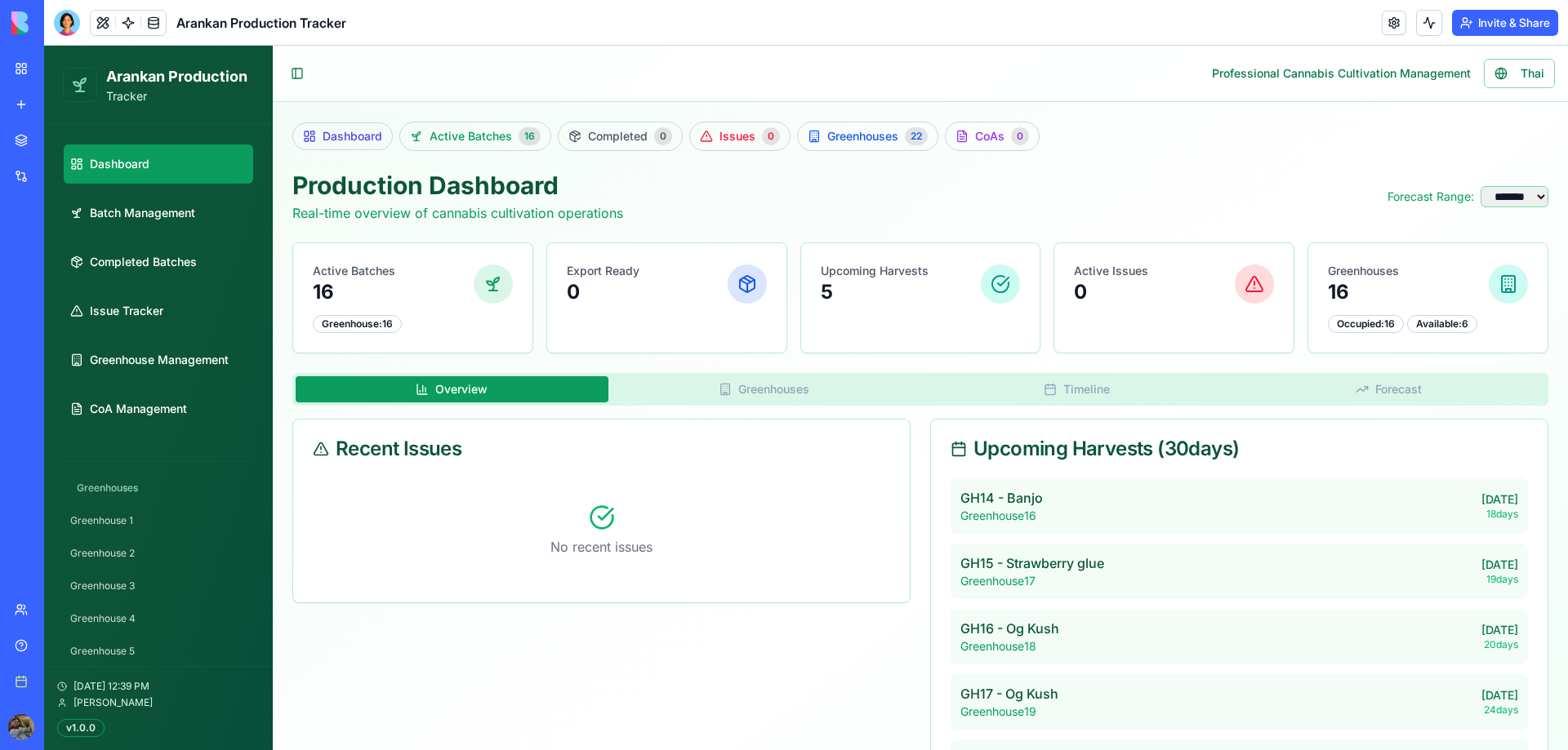
click at [1048, 395] on icon "button" at bounding box center [1050, 389] width 13 height 13
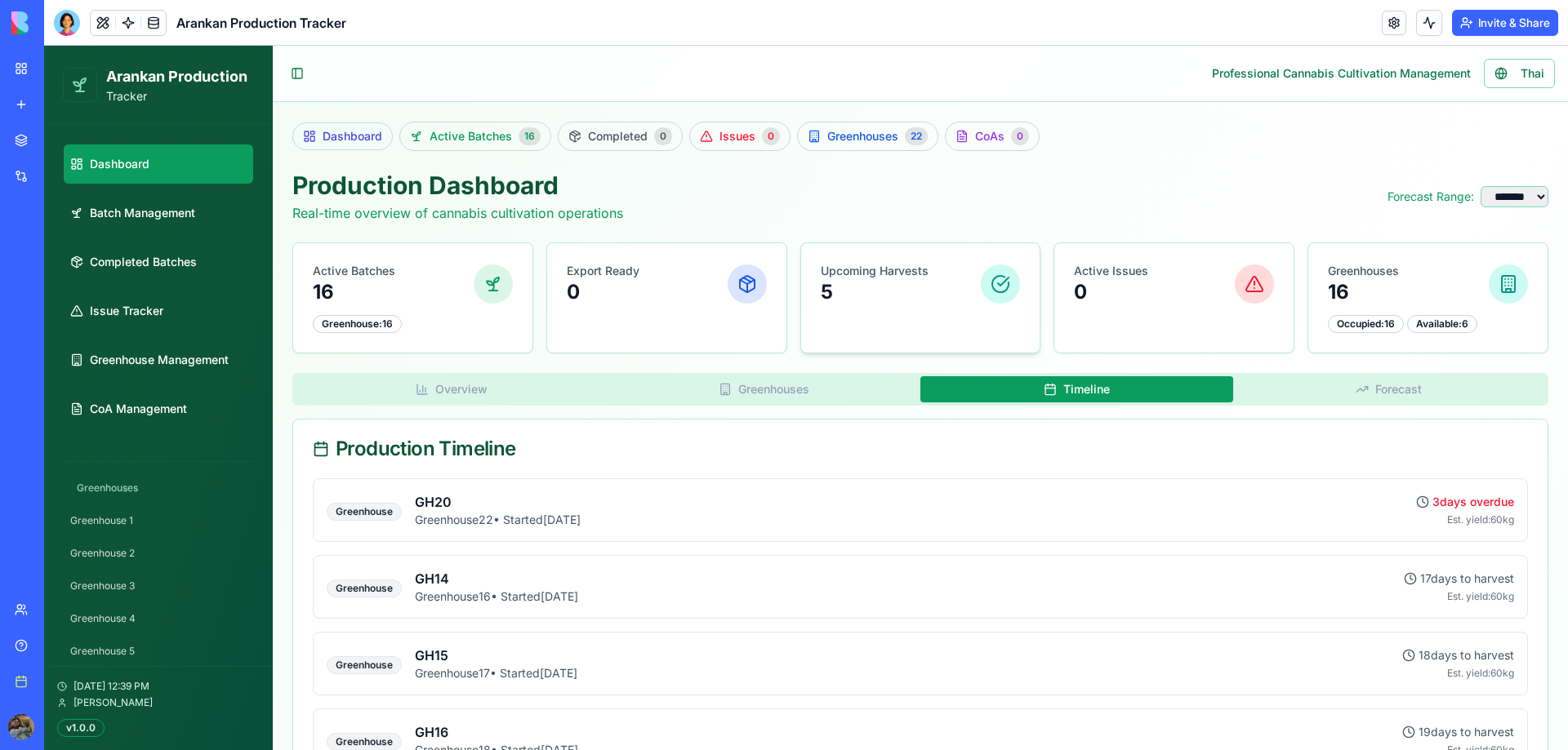
click at [897, 292] on p "5" at bounding box center [874, 292] width 108 height 26
click at [858, 298] on p "5" at bounding box center [874, 292] width 108 height 26
click at [1295, 385] on button "Forecast" at bounding box center [1389, 389] width 313 height 26
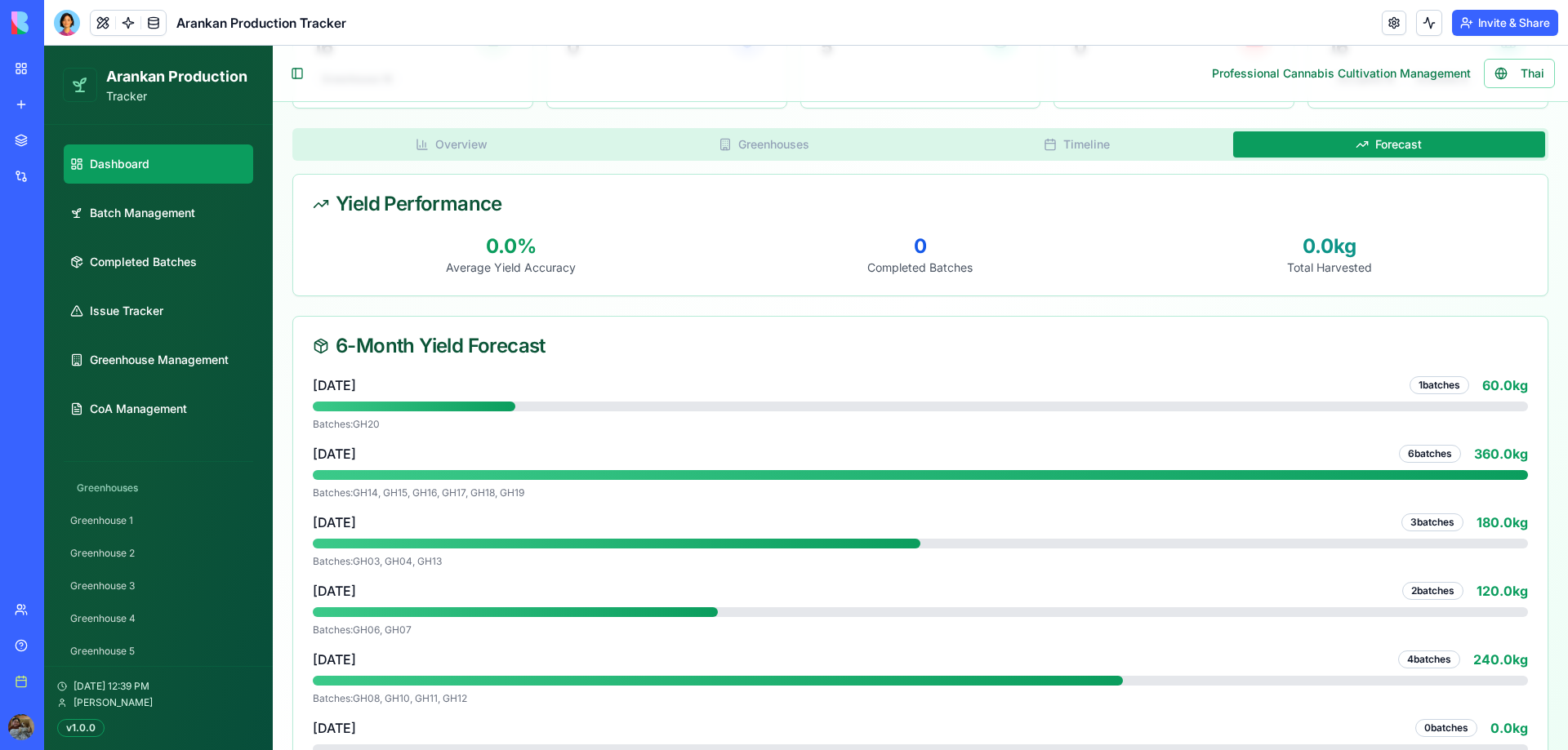
scroll to position [308, 0]
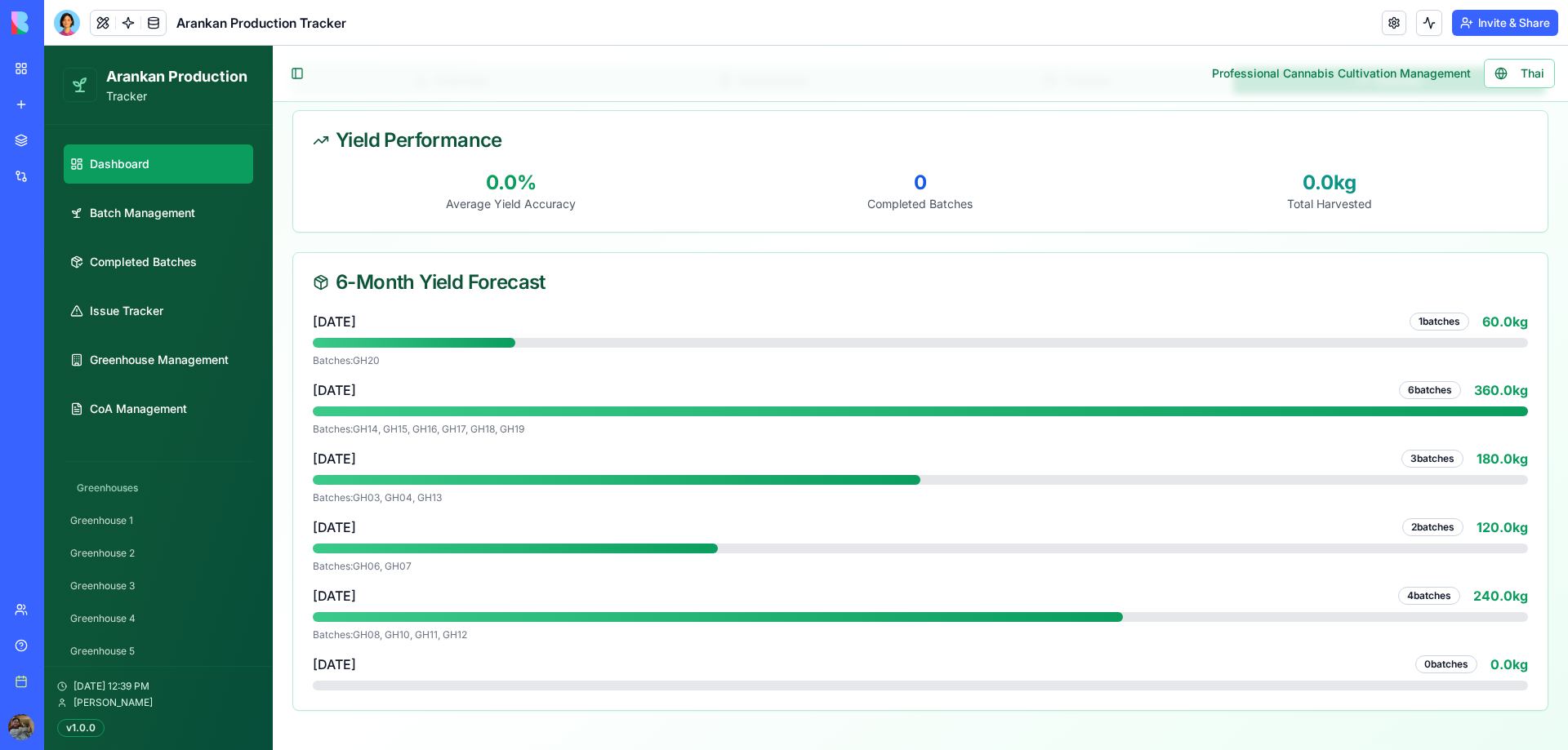
drag, startPoint x: 318, startPoint y: 428, endPoint x: 634, endPoint y: 447, distance: 316.6
click at [634, 447] on div "[DATE] 1 batches 60.0 kg Batches: GH[DATE] 6 batches 360.0 kg Batches: GH14, GH…" at bounding box center [920, 501] width 1215 height 379
click at [747, 441] on div "[DATE] 1 batches 60.0 kg Batches: GH[DATE] 6 batches 360.0 kg Batches: GH14, GH…" at bounding box center [920, 501] width 1215 height 379
drag, startPoint x: 1372, startPoint y: 388, endPoint x: 1510, endPoint y: 422, distance: 142.1
click at [1510, 422] on div "[DATE] 6 batches 360.0 kg Batches: GH14, GH15, GH16, GH17, GH18, GH19" at bounding box center [920, 408] width 1215 height 56
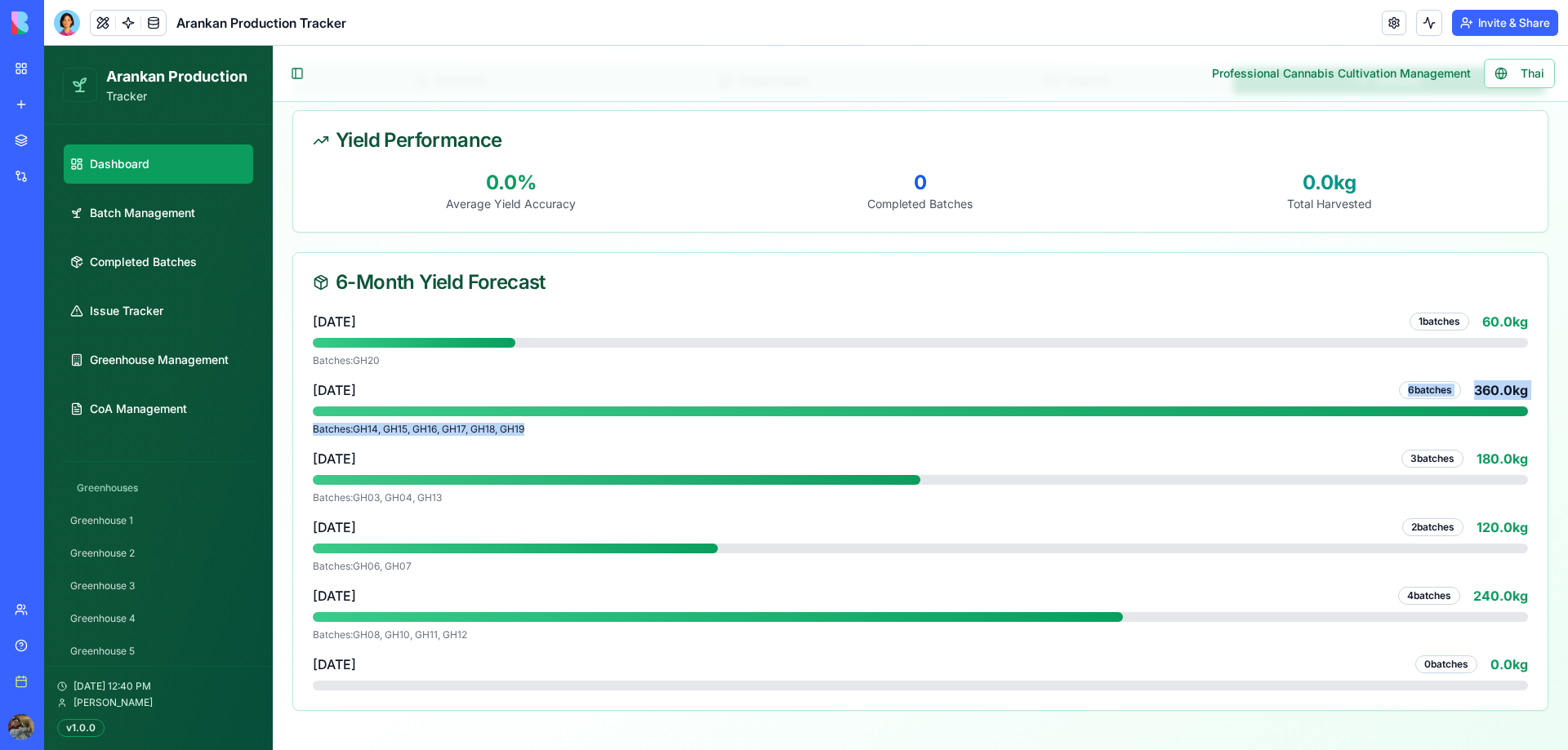
click at [1509, 426] on div "Batches: GH14, GH15, GH16, GH17, GH18, GH19" at bounding box center [920, 429] width 1215 height 13
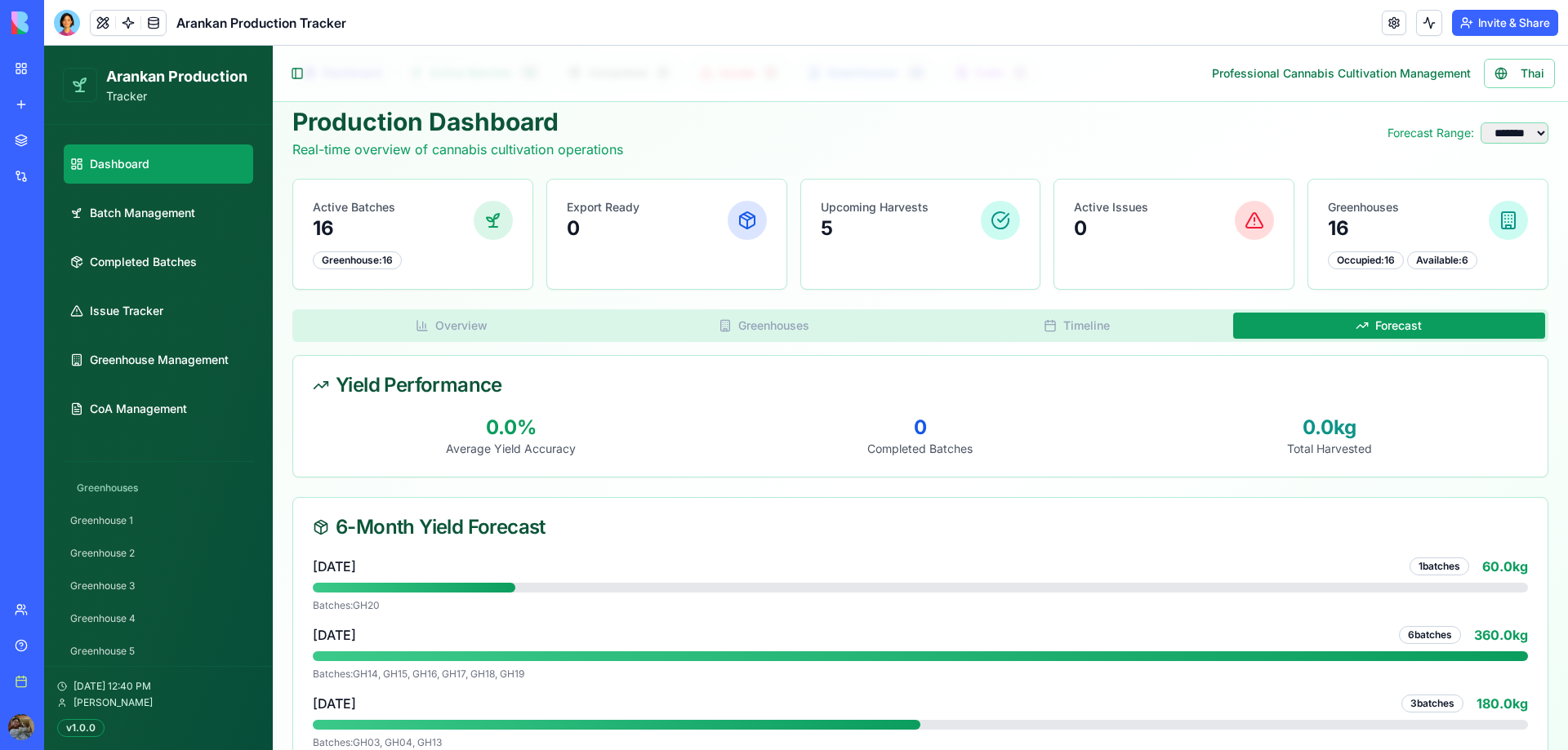
scroll to position [0, 0]
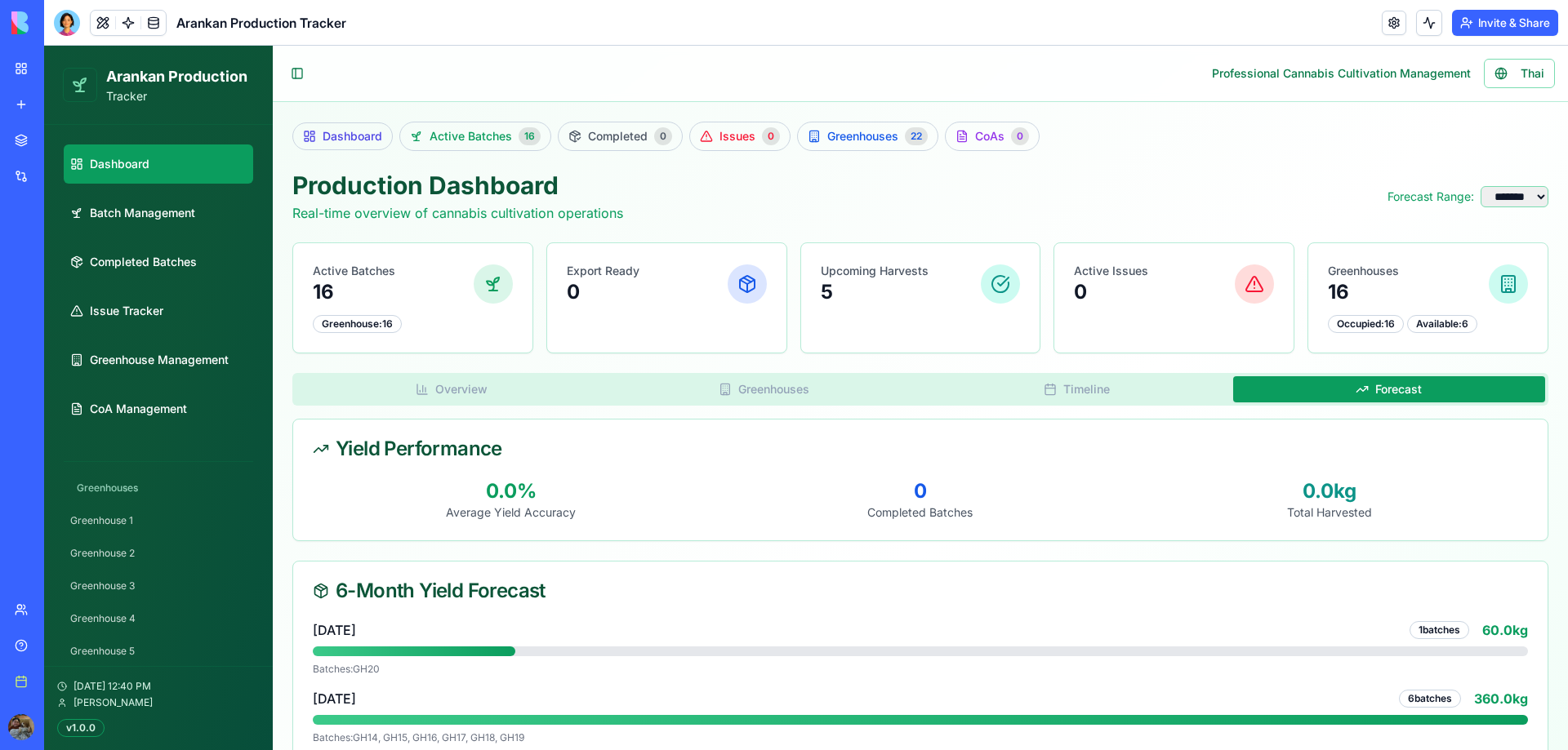
click at [182, 161] on link "Dashboard" at bounding box center [158, 163] width 189 height 39
click at [191, 223] on link "Batch Management" at bounding box center [158, 212] width 189 height 39
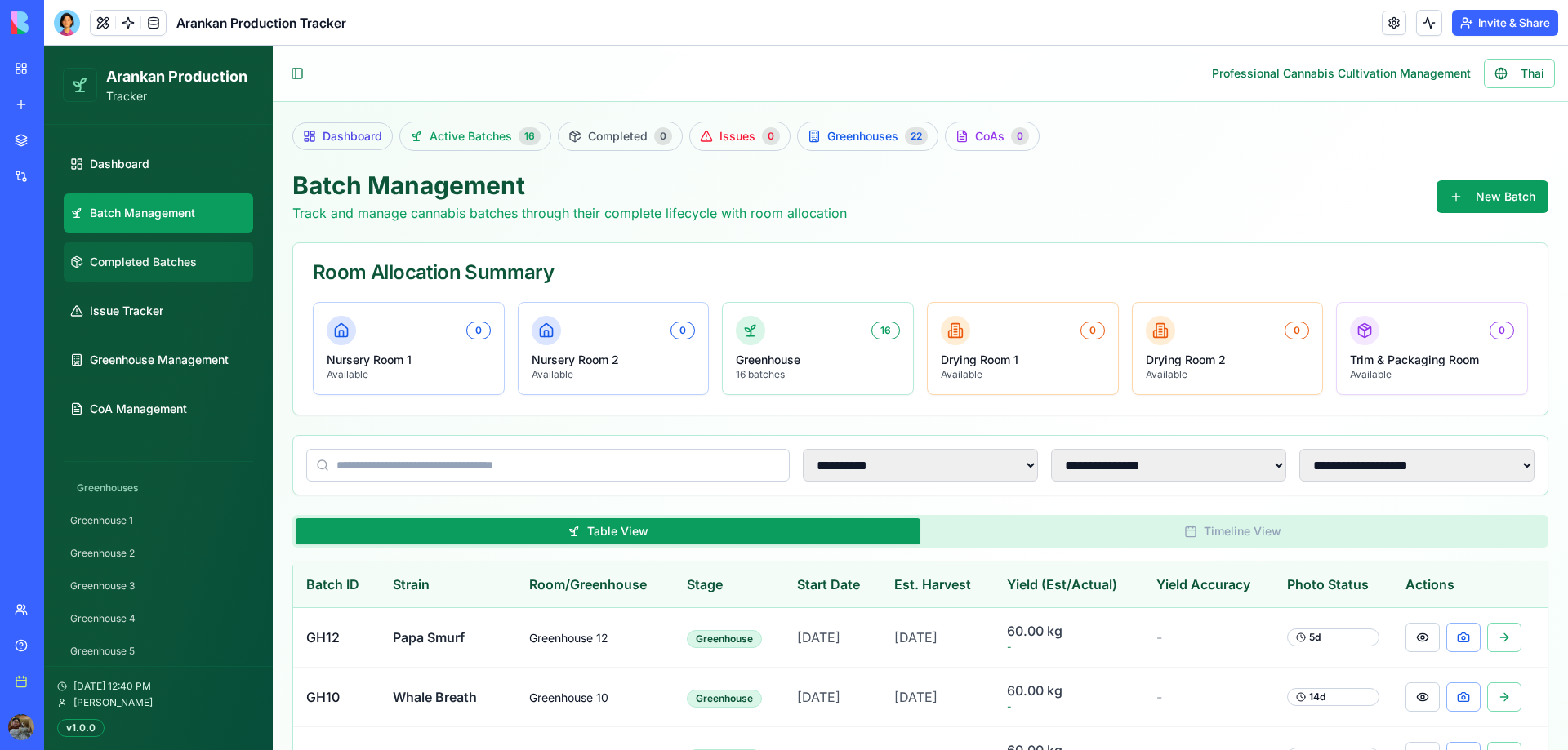
click at [119, 262] on span "Completed Batches" at bounding box center [143, 262] width 107 height 17
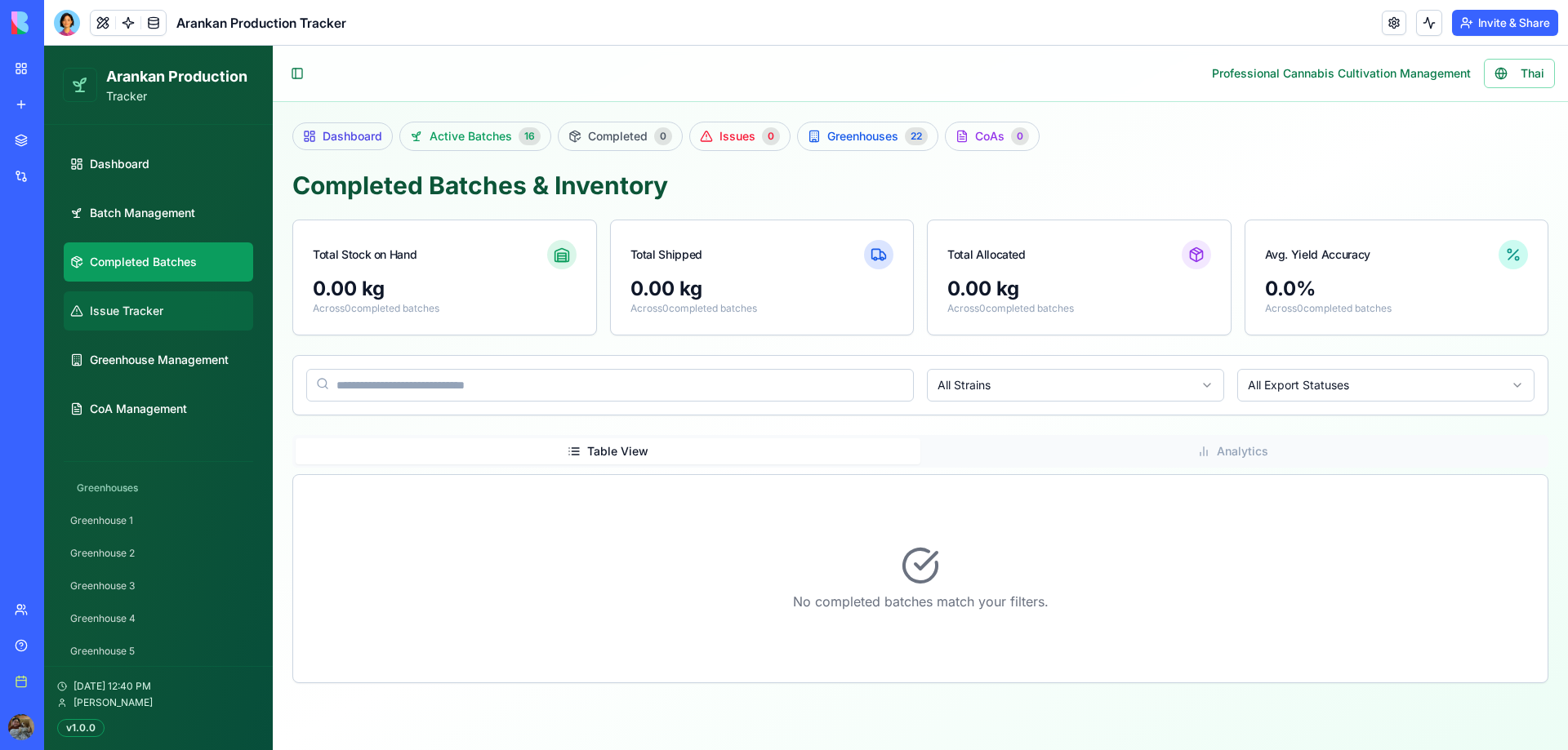
click at [127, 301] on link "Issue Tracker" at bounding box center [158, 311] width 189 height 39
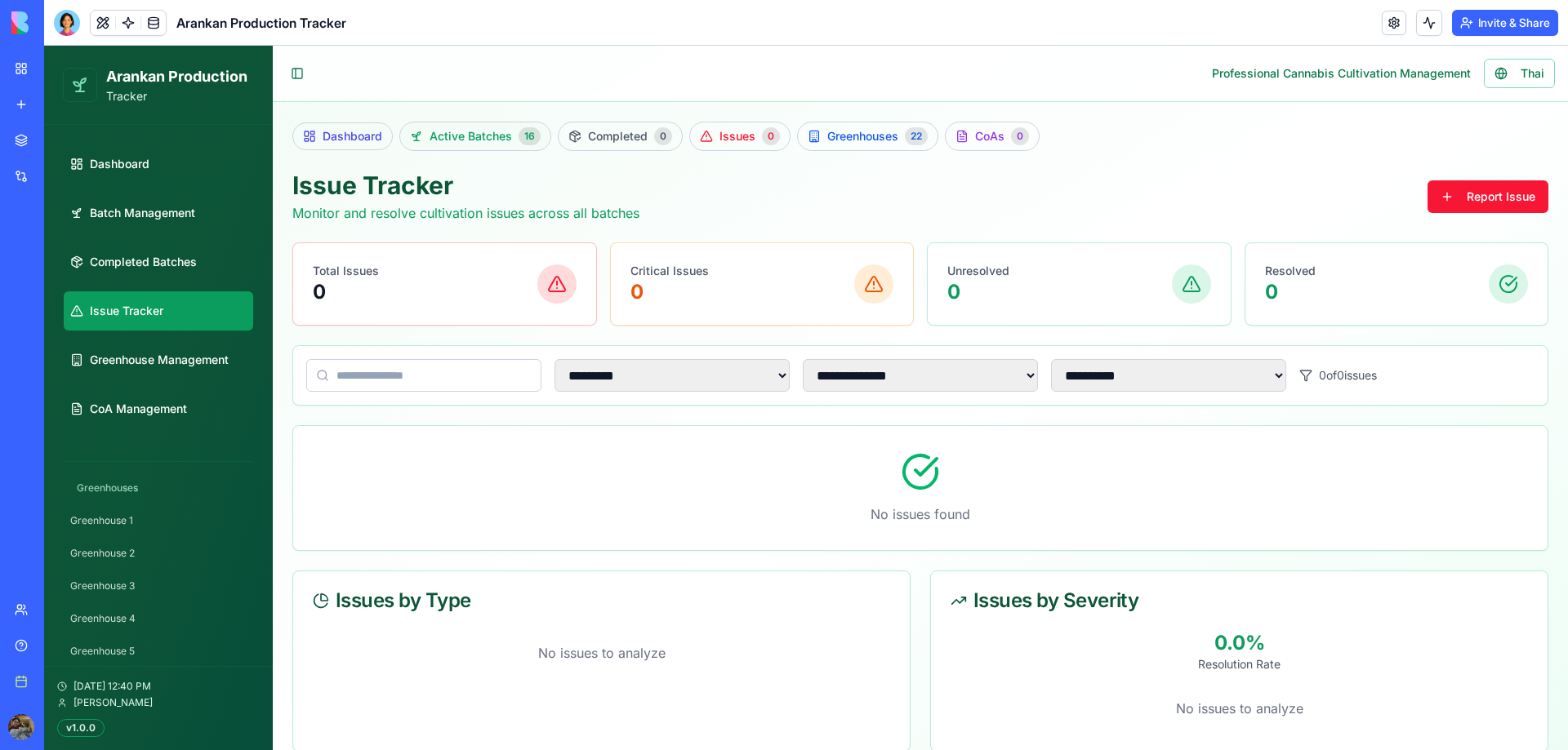
click at [455, 137] on span "Active Batches" at bounding box center [470, 137] width 83 height 17
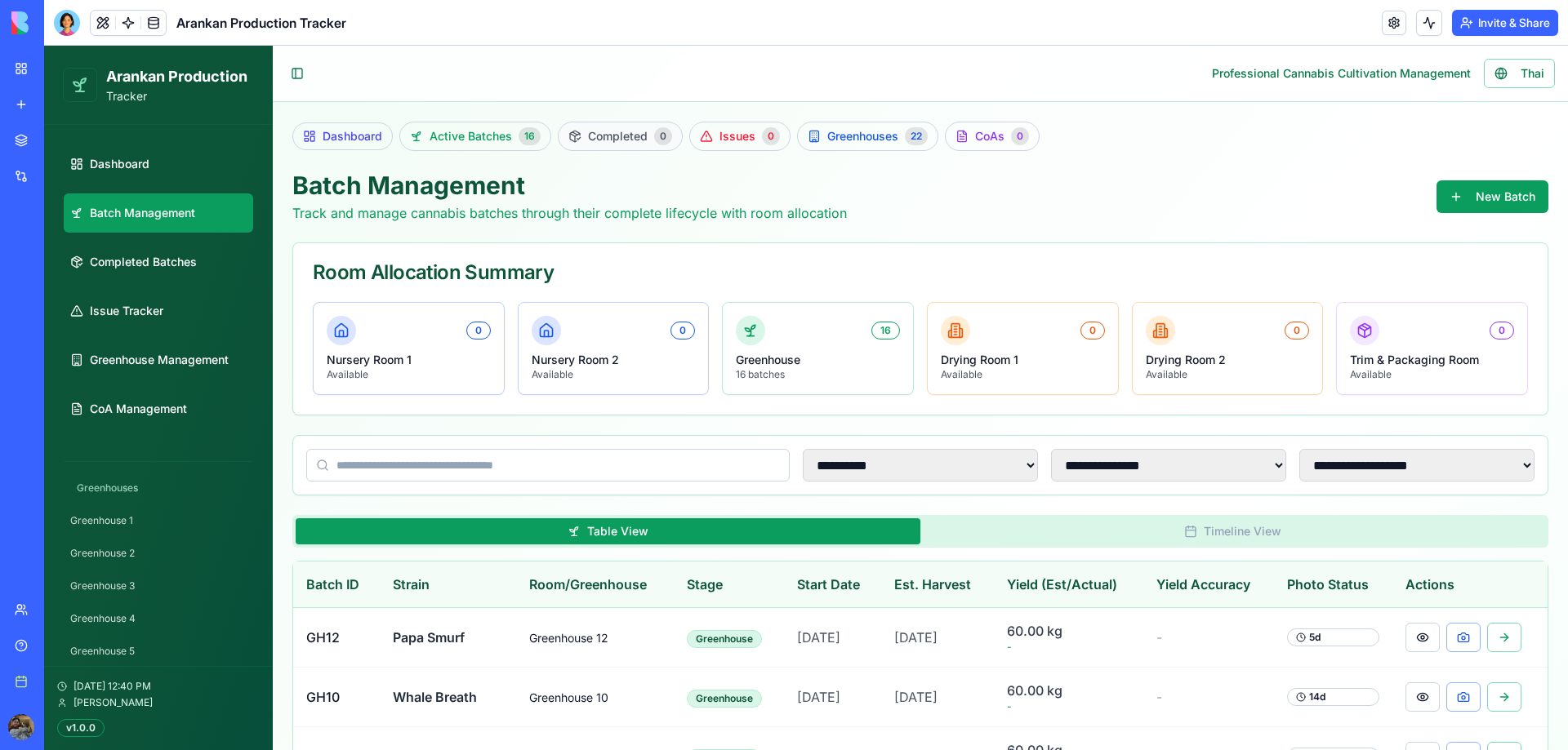
click at [610, 140] on span "Completed" at bounding box center [618, 137] width 60 height 17
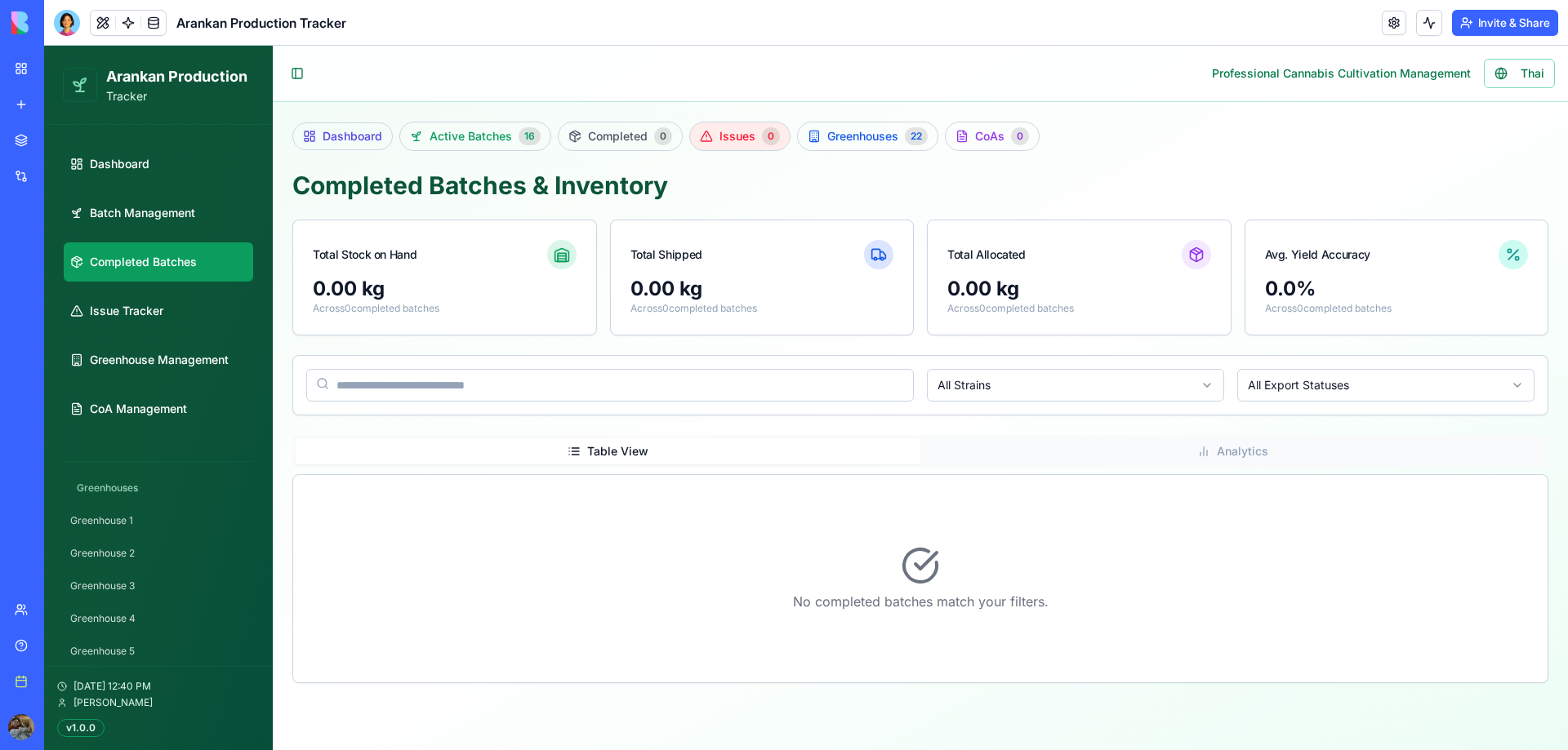
click at [738, 142] on span "Issues" at bounding box center [737, 137] width 36 height 17
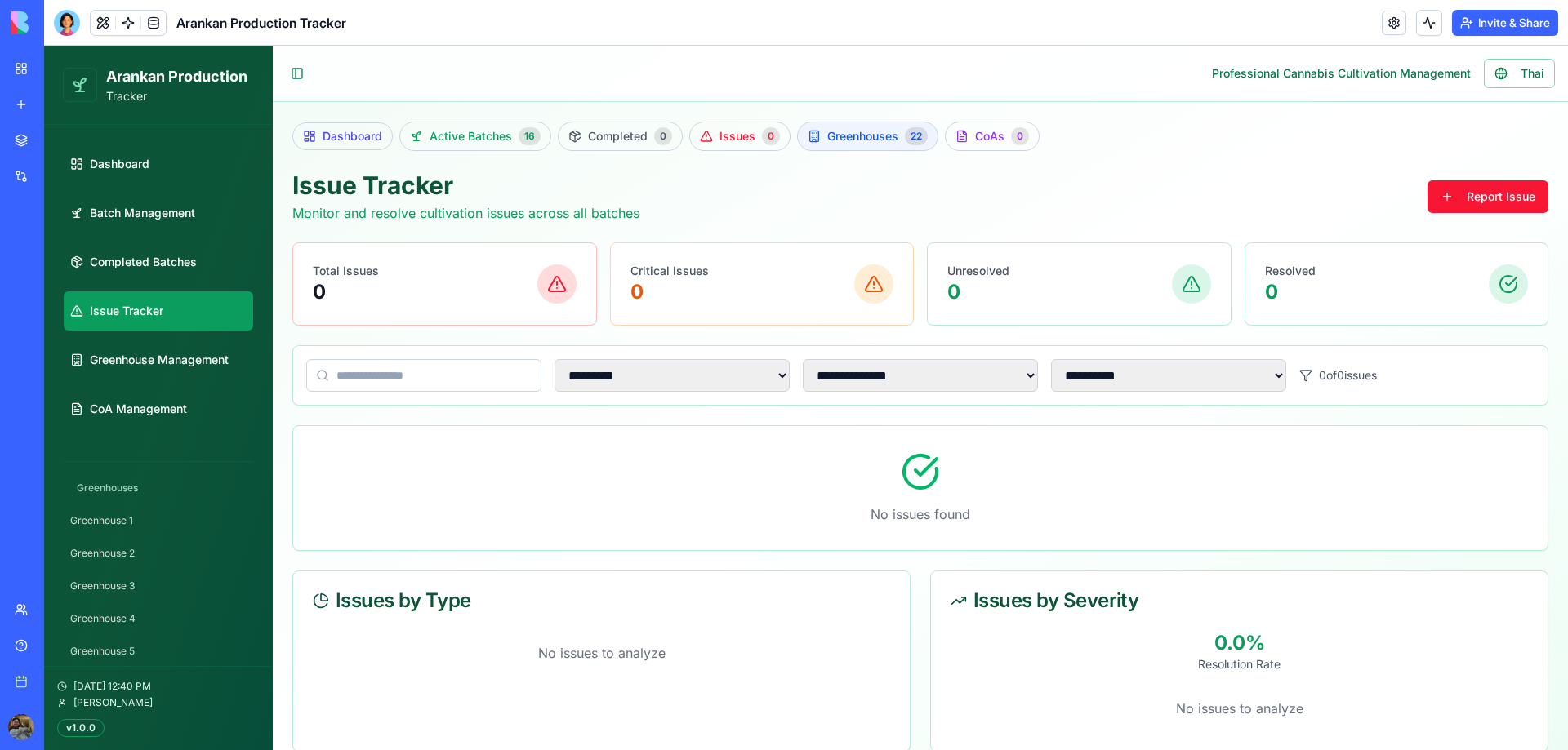
click at [844, 145] on link "Greenhouses 22" at bounding box center [867, 136] width 141 height 29
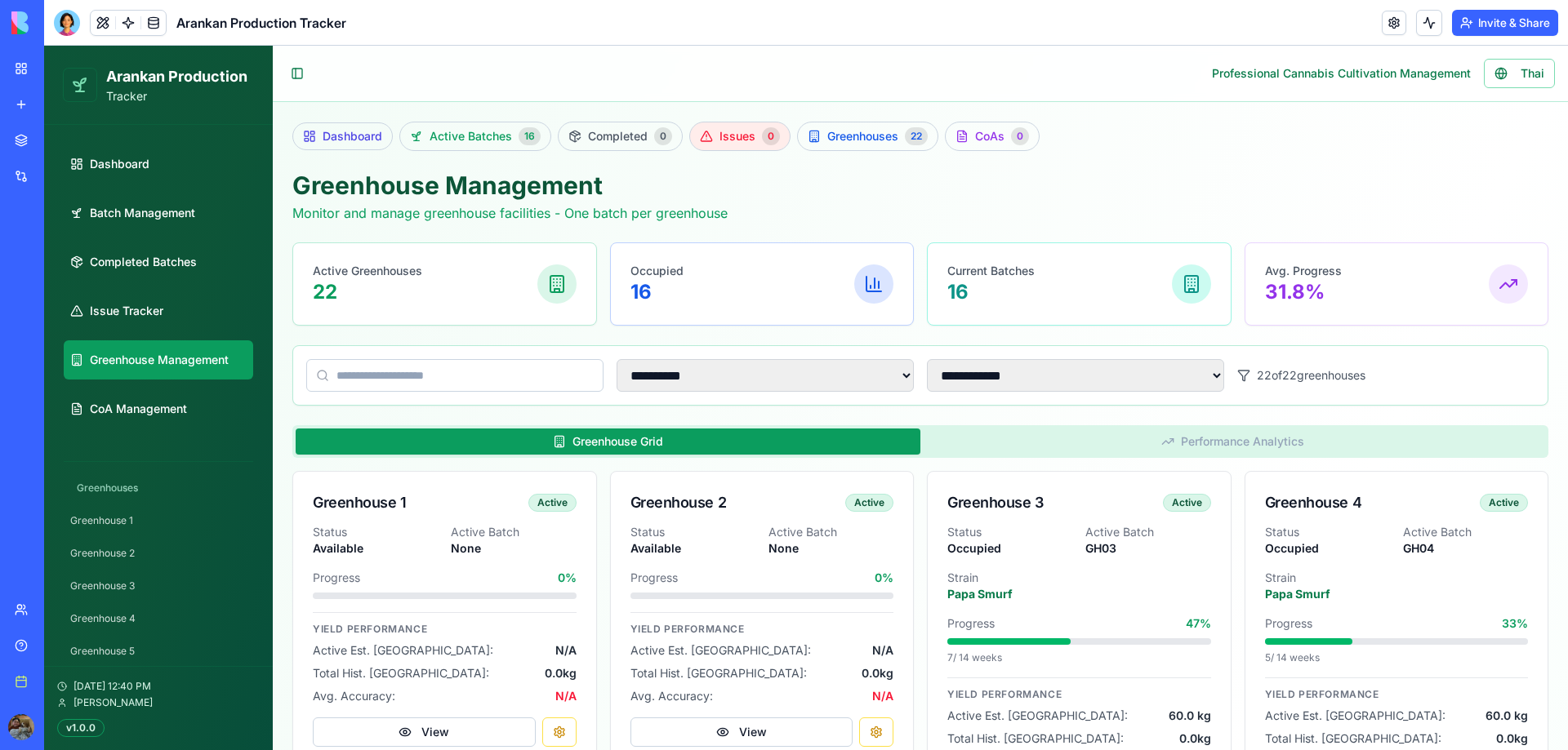
click at [693, 143] on link "Issues 0" at bounding box center [739, 136] width 101 height 29
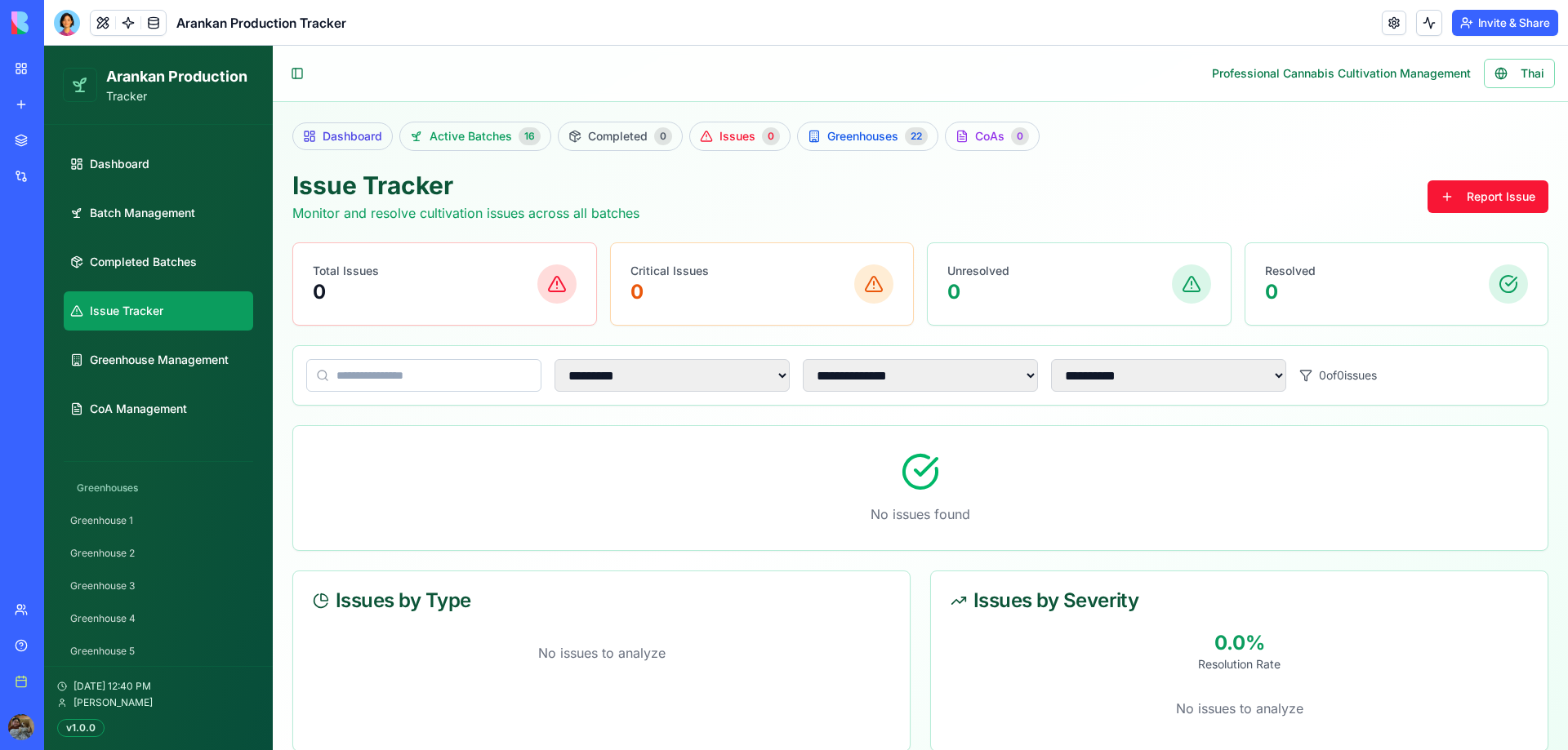
scroll to position [41, 0]
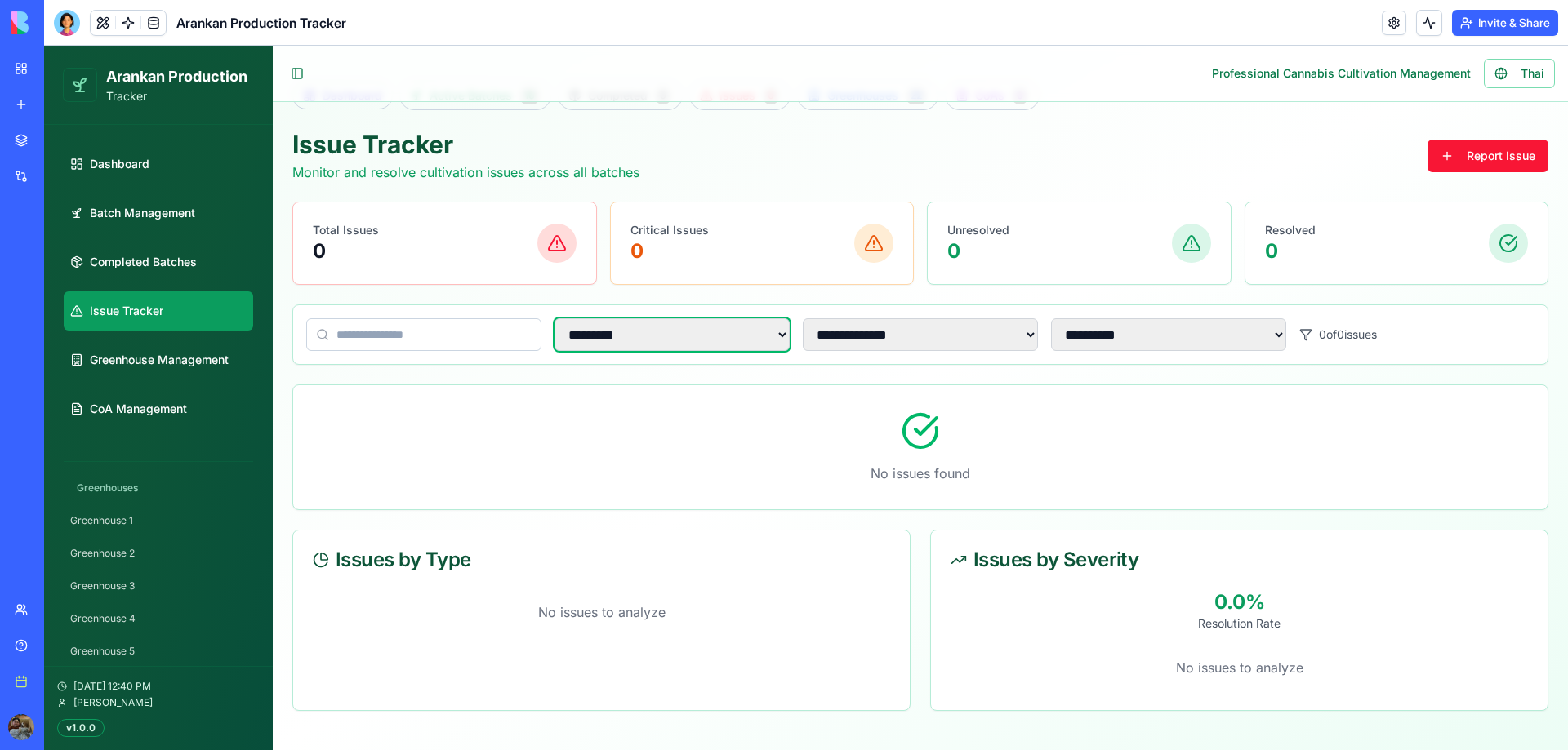
click at [668, 319] on select "**********" at bounding box center [672, 334] width 235 height 32
click at [1326, 424] on div "No issues found" at bounding box center [920, 447] width 1255 height 124
click at [126, 159] on span "Dashboard" at bounding box center [120, 164] width 60 height 17
select select "**"
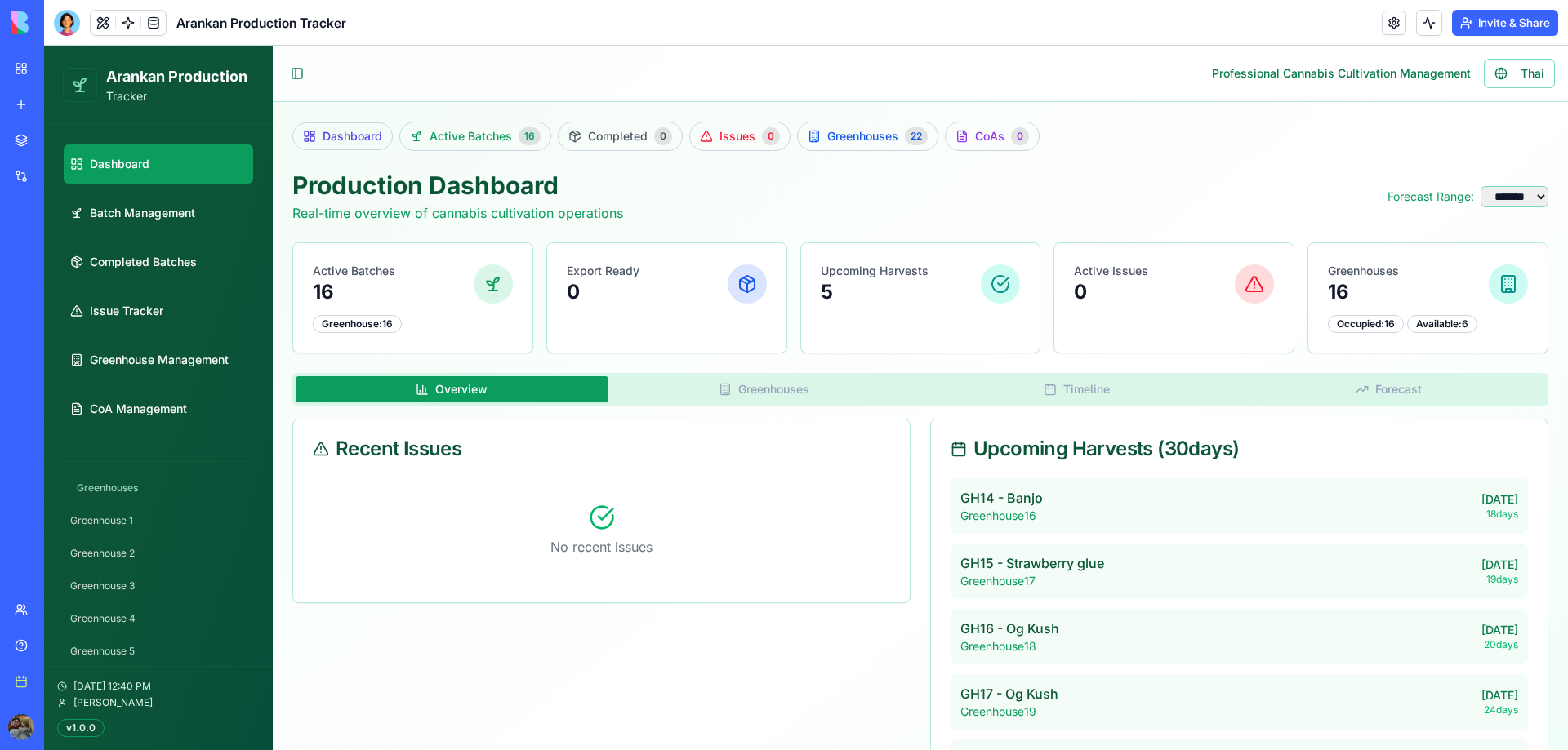
click at [1145, 382] on button "Timeline" at bounding box center [1076, 389] width 313 height 26
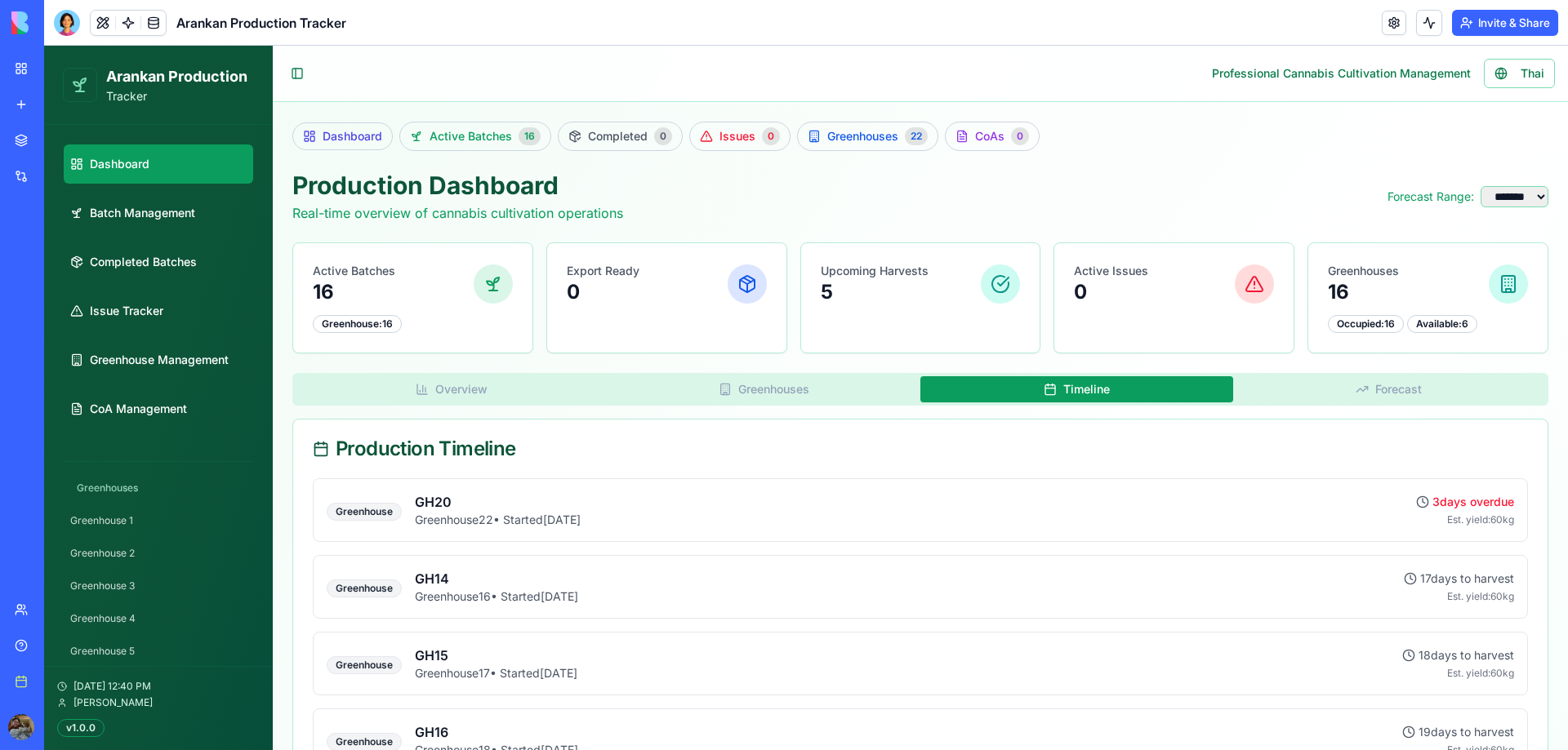
click at [1405, 398] on button "Forecast" at bounding box center [1389, 389] width 313 height 26
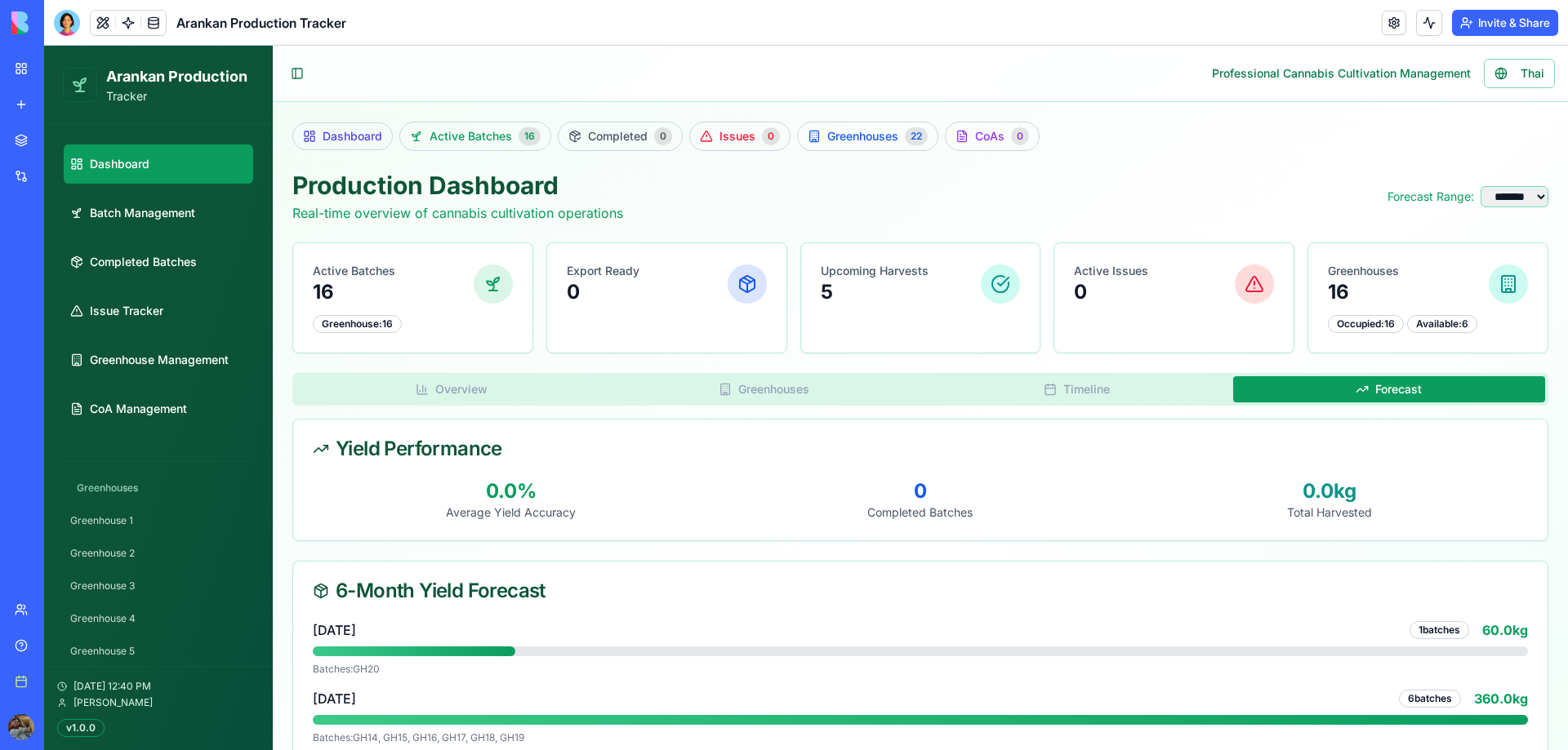
click at [439, 394] on button "Overview" at bounding box center [452, 389] width 313 height 26
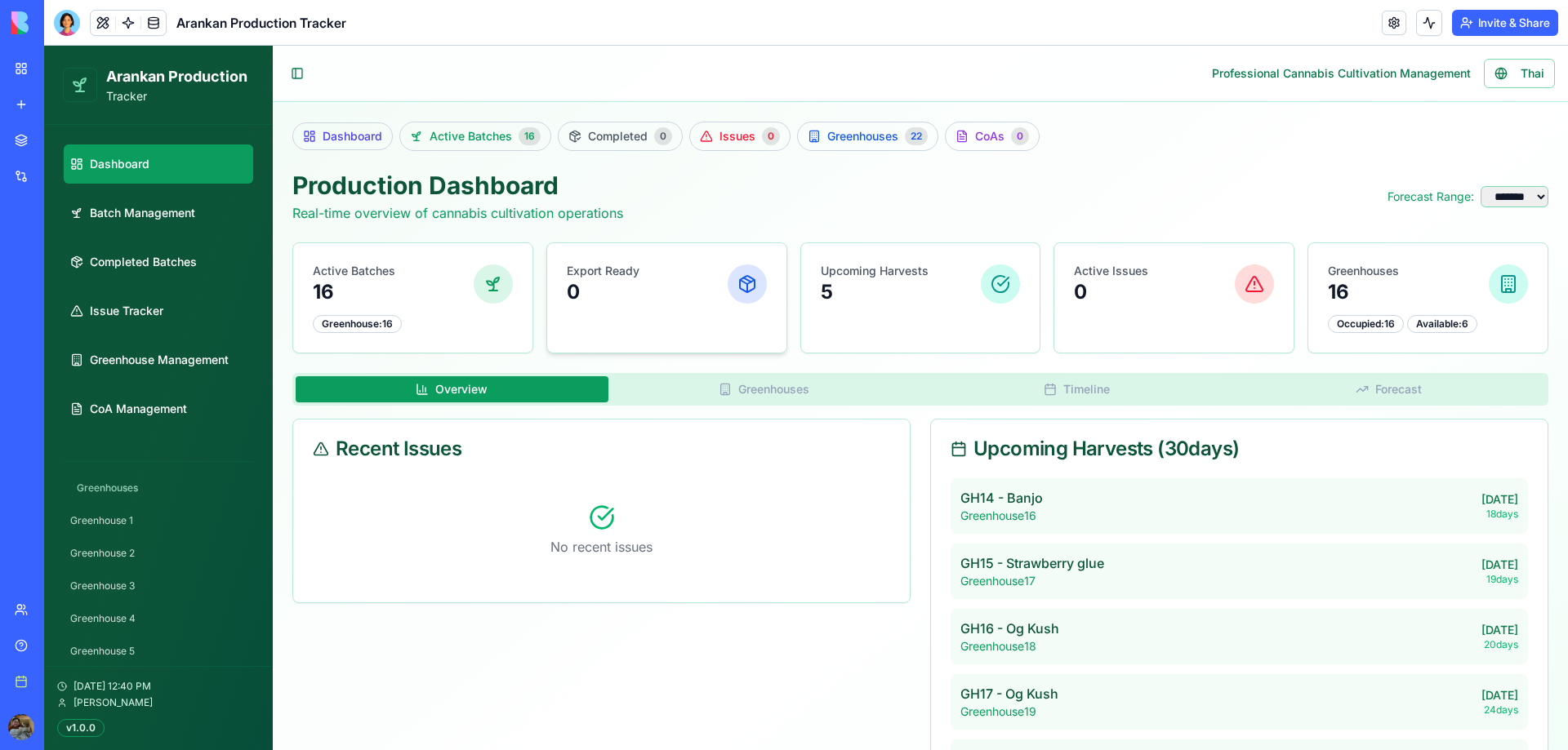
click at [620, 254] on div "Export Ready 0" at bounding box center [666, 284] width 239 height 82
click at [920, 294] on p "5" at bounding box center [874, 292] width 108 height 26
click at [1148, 293] on div "Active Issues 0" at bounding box center [1174, 283] width 200 height 42
click at [1414, 293] on div "Greenhouses 16" at bounding box center [1428, 283] width 200 height 42
click at [634, 290] on p "0" at bounding box center [603, 292] width 73 height 26
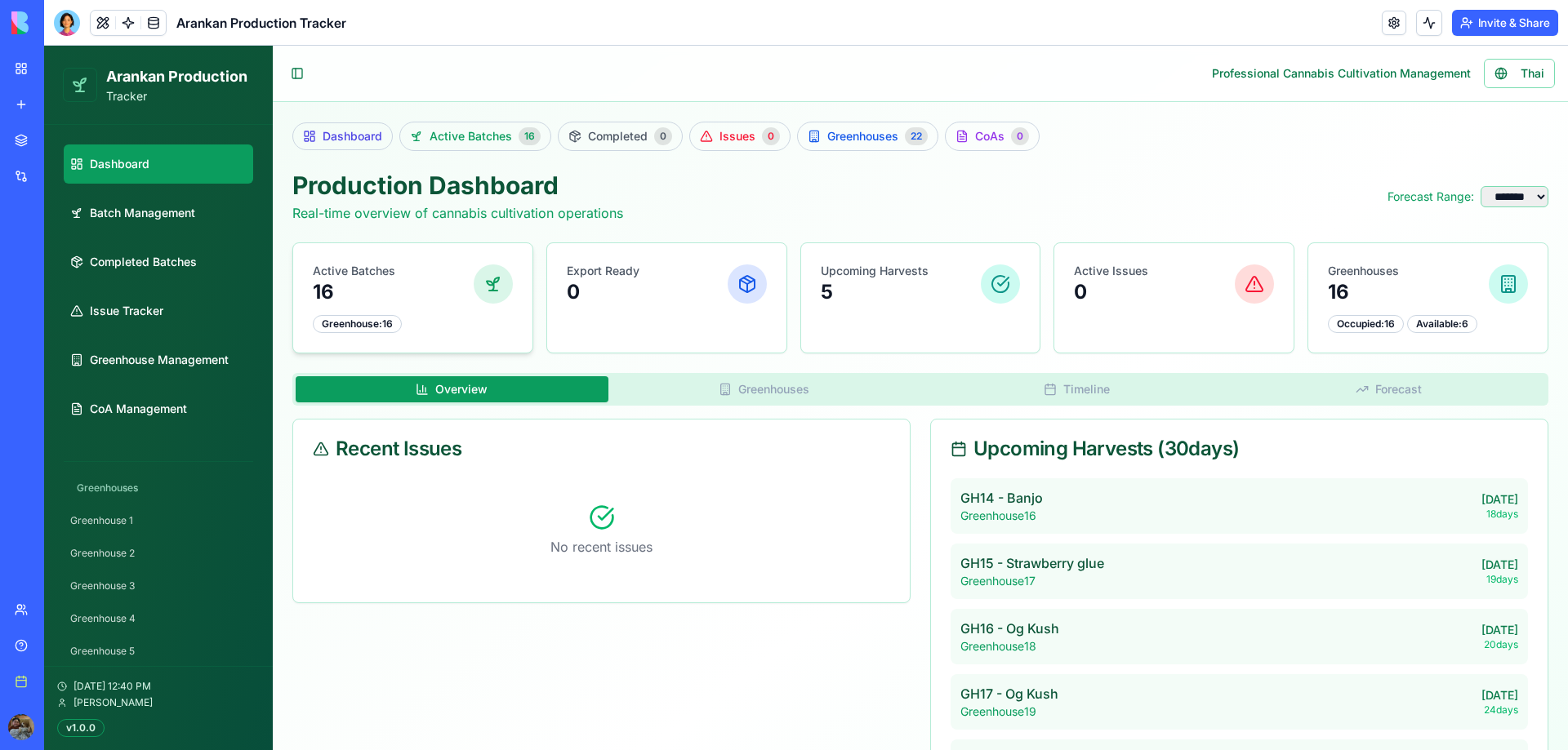
click at [433, 294] on div "Active Batches 16" at bounding box center [413, 283] width 200 height 42
click at [121, 195] on link "Batch Management" at bounding box center [158, 212] width 189 height 39
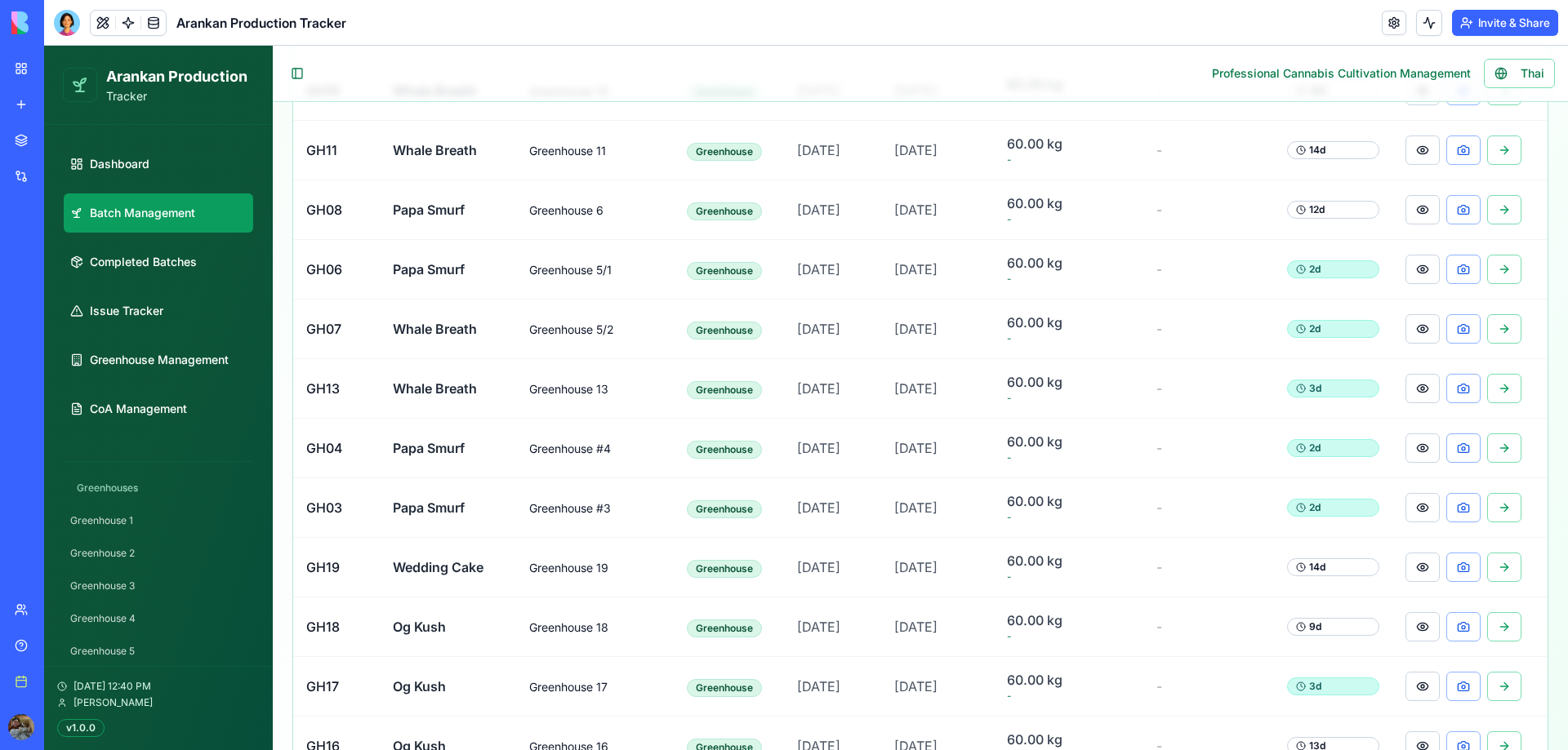
scroll to position [852, 0]
